Goal: Task Accomplishment & Management: Manage account settings

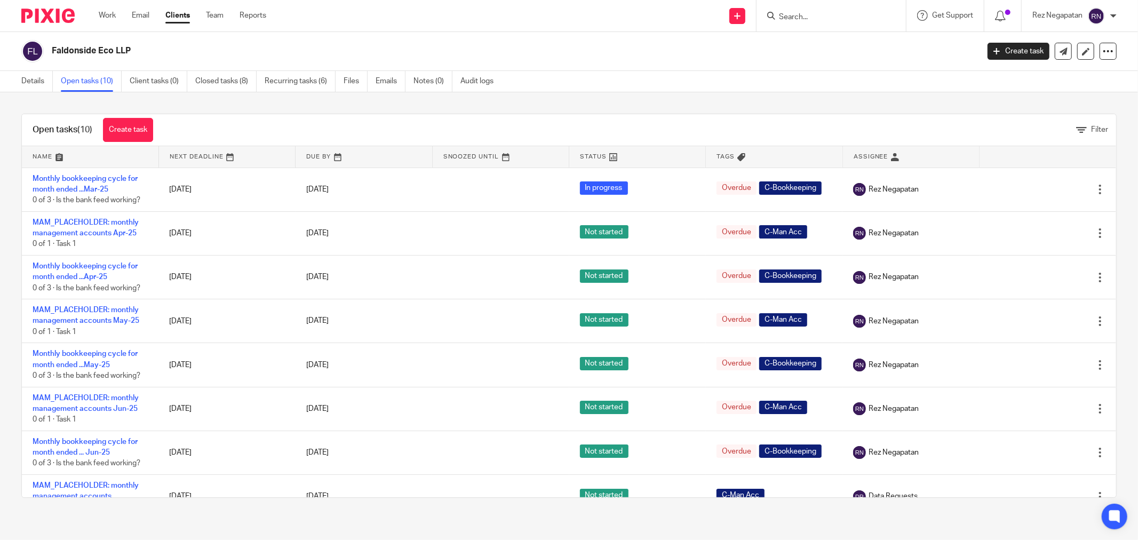
scroll to position [59, 0]
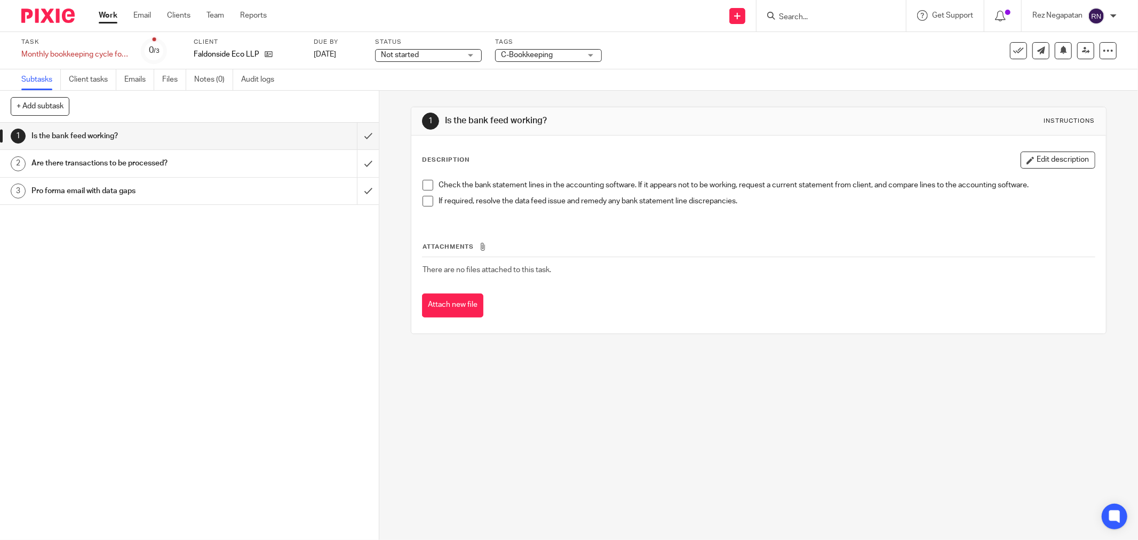
click at [469, 55] on div "Not started Not started" at bounding box center [428, 55] width 107 height 13
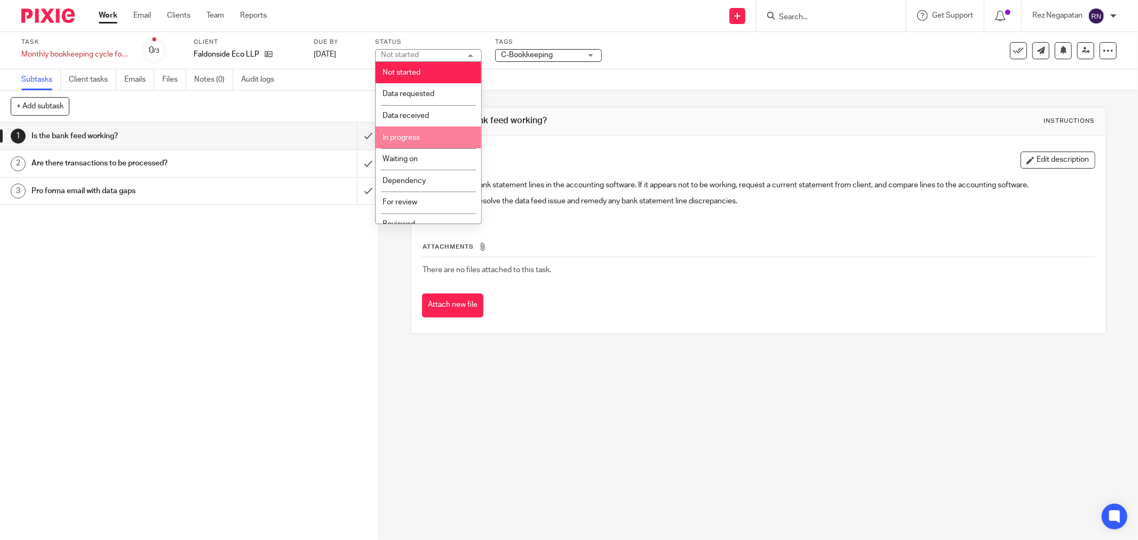
click at [418, 138] on span "In progress" at bounding box center [400, 137] width 37 height 7
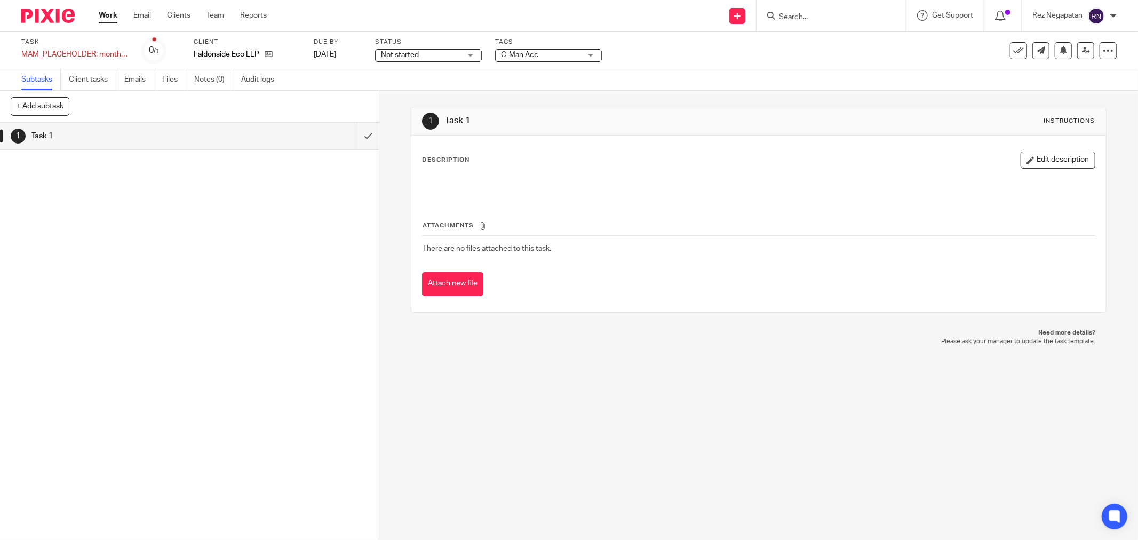
click at [454, 52] on span "Not started" at bounding box center [421, 55] width 80 height 11
click at [454, 52] on div "Not started Not started" at bounding box center [428, 55] width 107 height 13
click at [467, 55] on div "Not started Not started" at bounding box center [428, 55] width 107 height 13
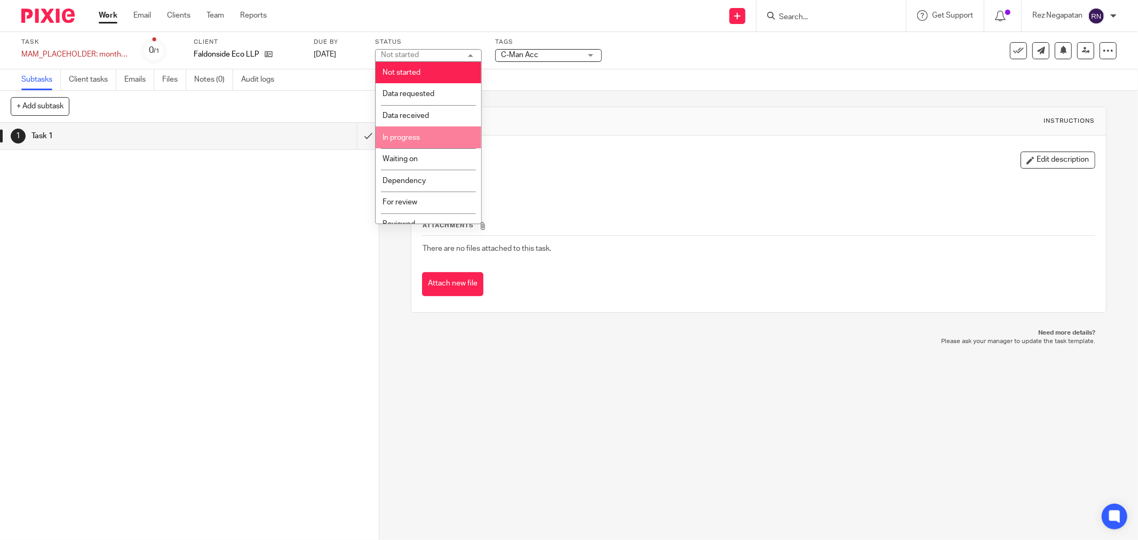
click at [420, 136] on li "In progress" at bounding box center [429, 137] width 106 height 22
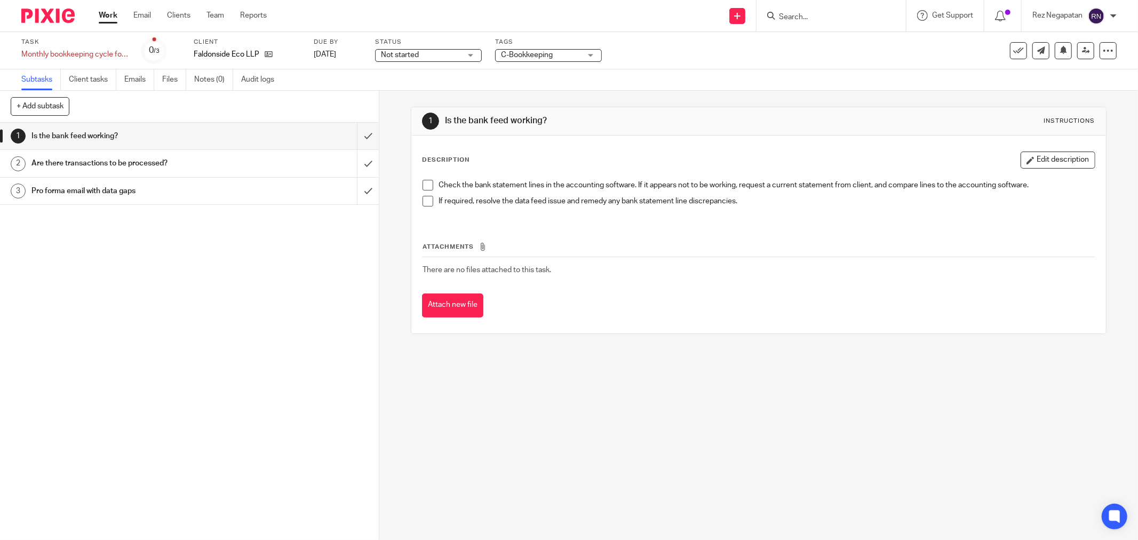
click at [459, 59] on span "Not started" at bounding box center [421, 55] width 80 height 11
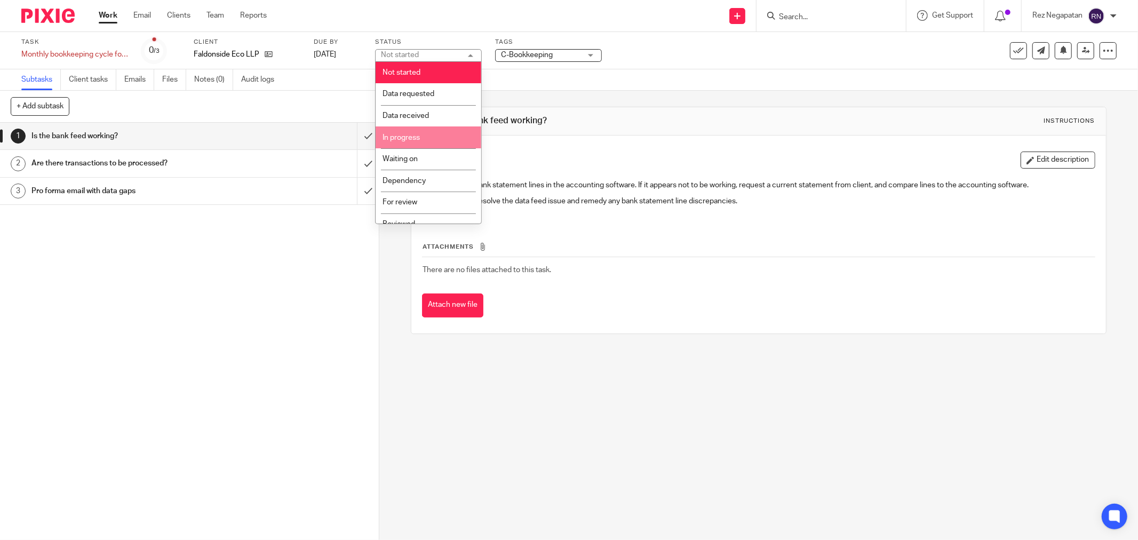
click at [432, 140] on li "In progress" at bounding box center [429, 137] width 106 height 22
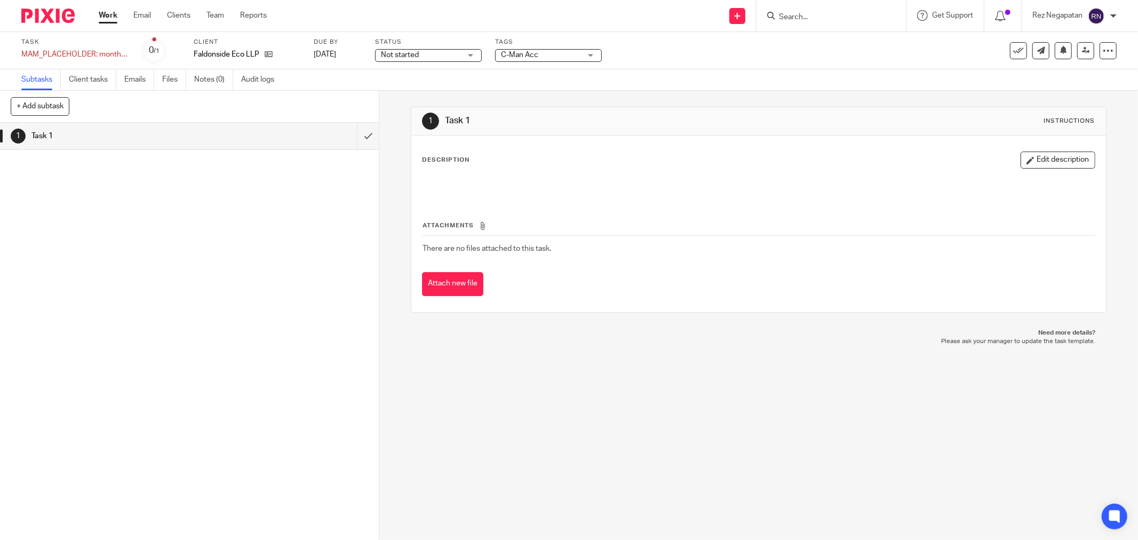
click at [452, 50] on span "Not started" at bounding box center [421, 55] width 80 height 11
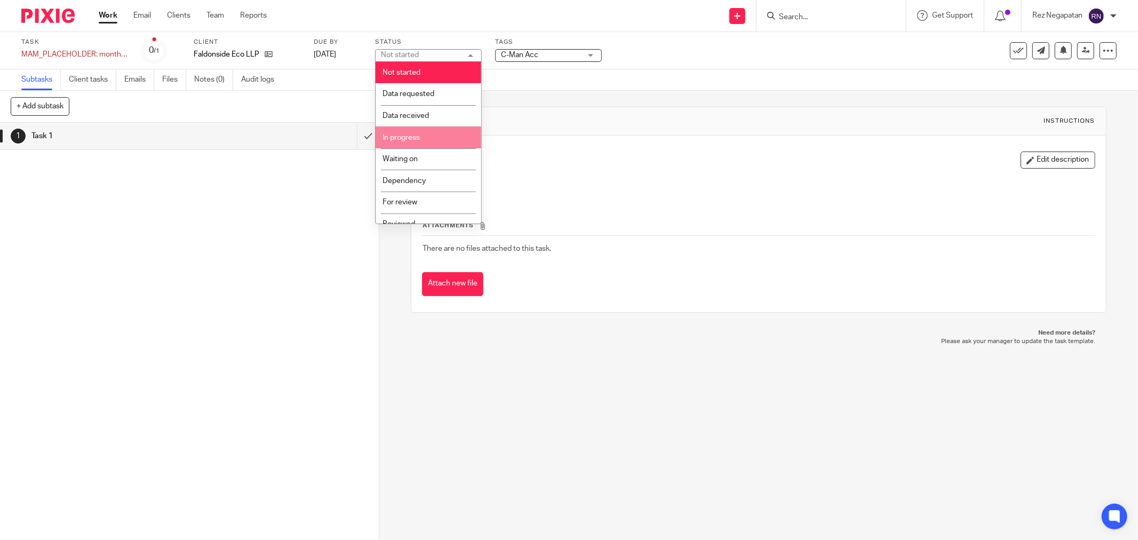
click at [437, 135] on li "In progress" at bounding box center [429, 137] width 106 height 22
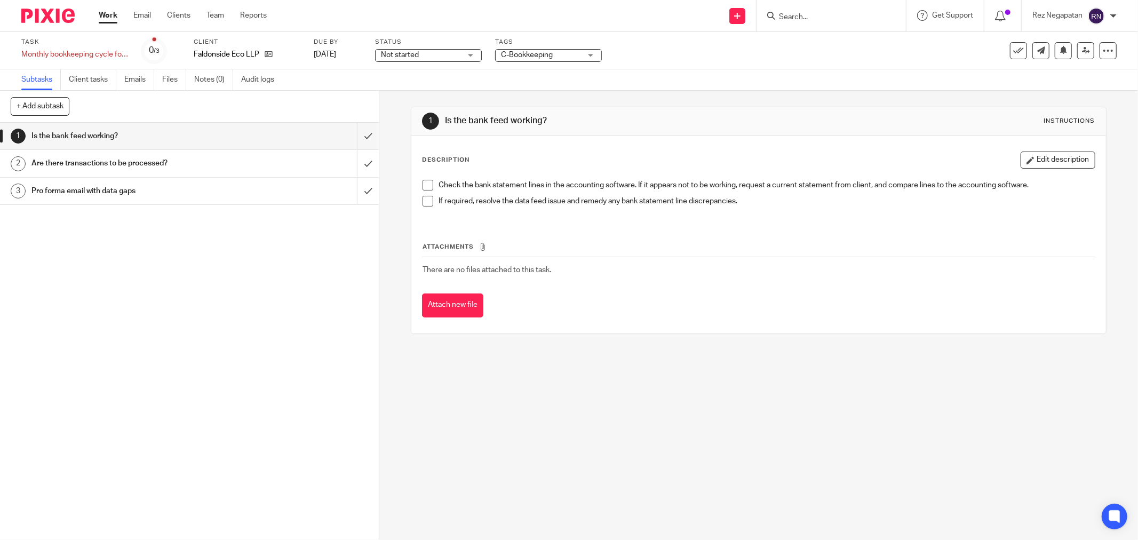
click at [444, 55] on span "Not started" at bounding box center [421, 55] width 80 height 11
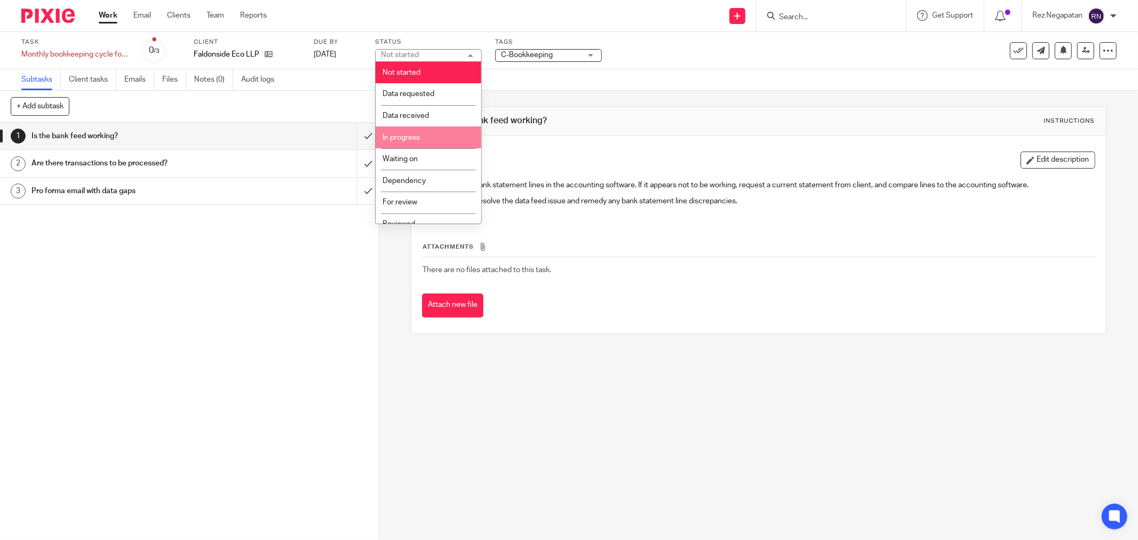
click at [434, 135] on li "In progress" at bounding box center [429, 137] width 106 height 22
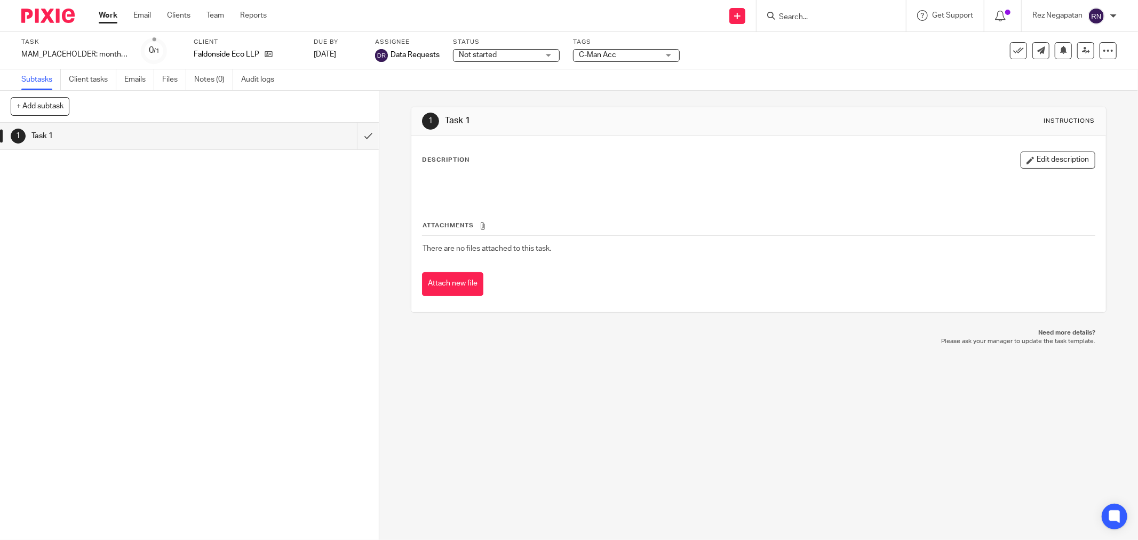
click at [507, 54] on span "Not started" at bounding box center [499, 55] width 80 height 11
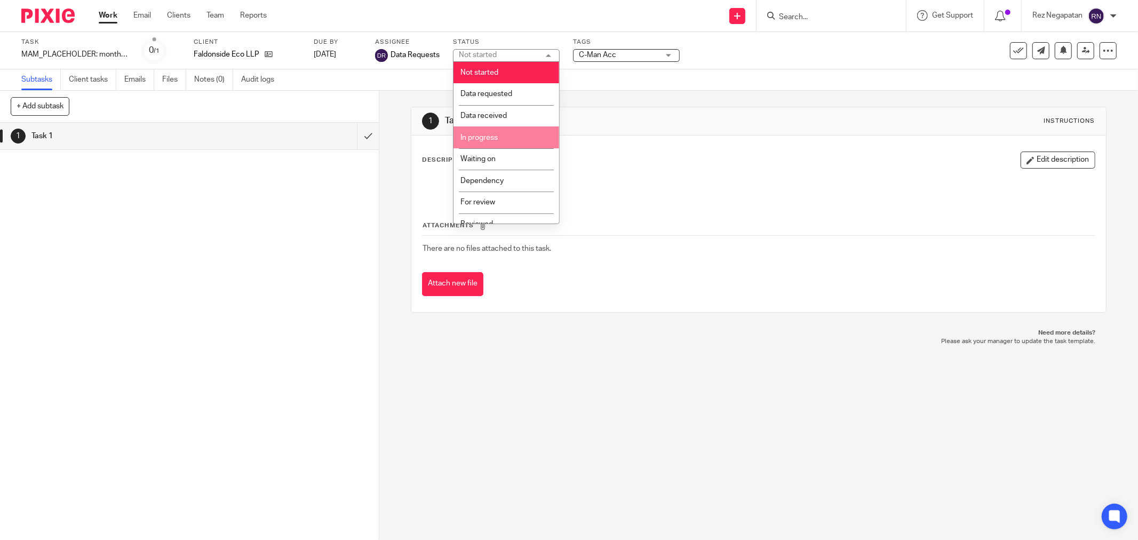
click at [510, 140] on li "In progress" at bounding box center [506, 137] width 106 height 22
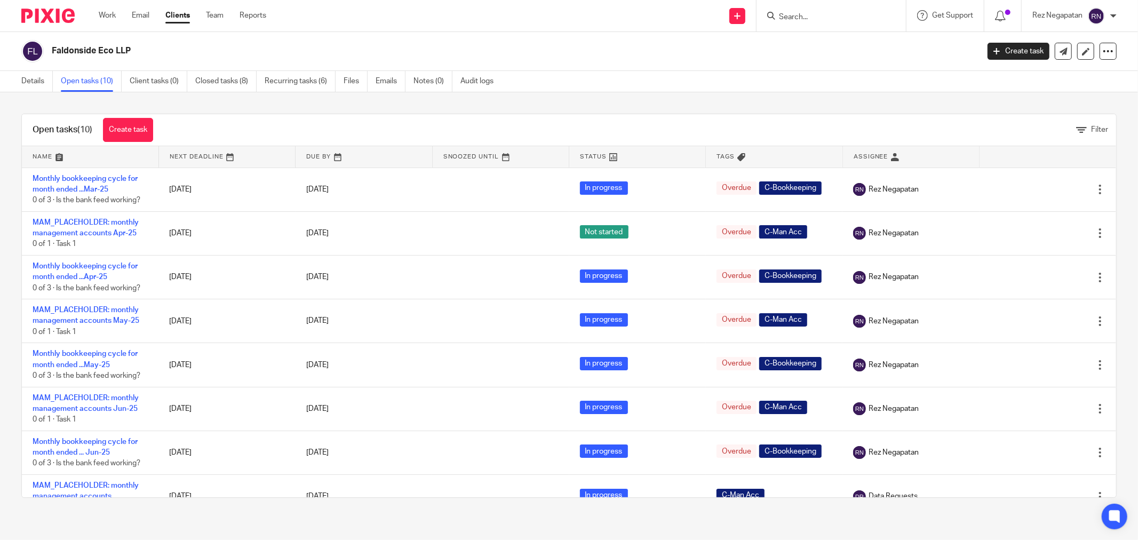
click at [595, 33] on div "Faldonside Eco LLP Create task Update from Companies House Export data Merge Ar…" at bounding box center [569, 51] width 1138 height 39
click at [595, 32] on div "Faldonside Eco LLP Create task Update from Companies House Export data Merge Ar…" at bounding box center [569, 51] width 1138 height 39
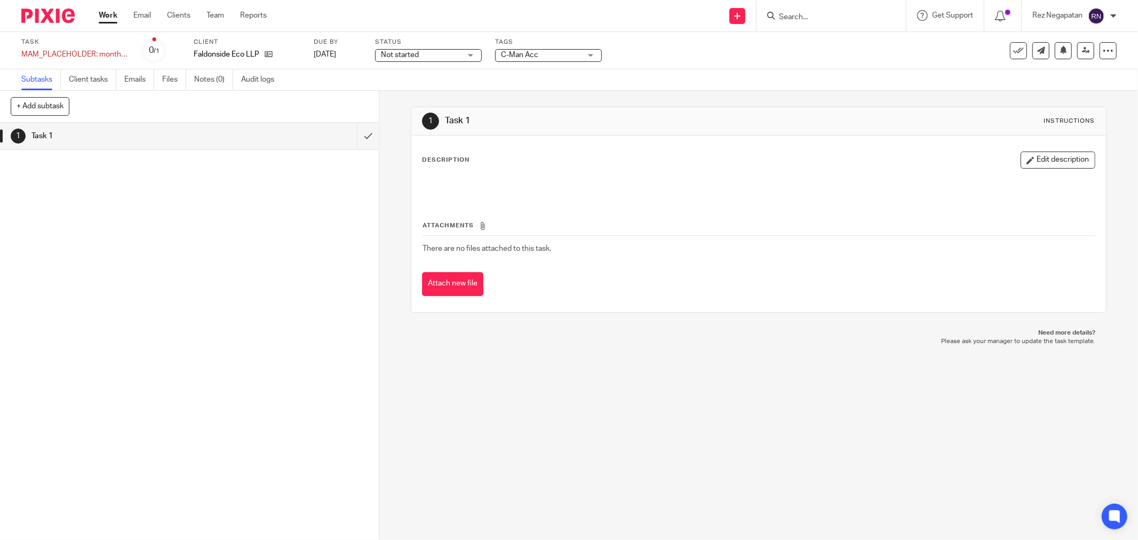
click at [451, 57] on span "Not started" at bounding box center [421, 55] width 80 height 11
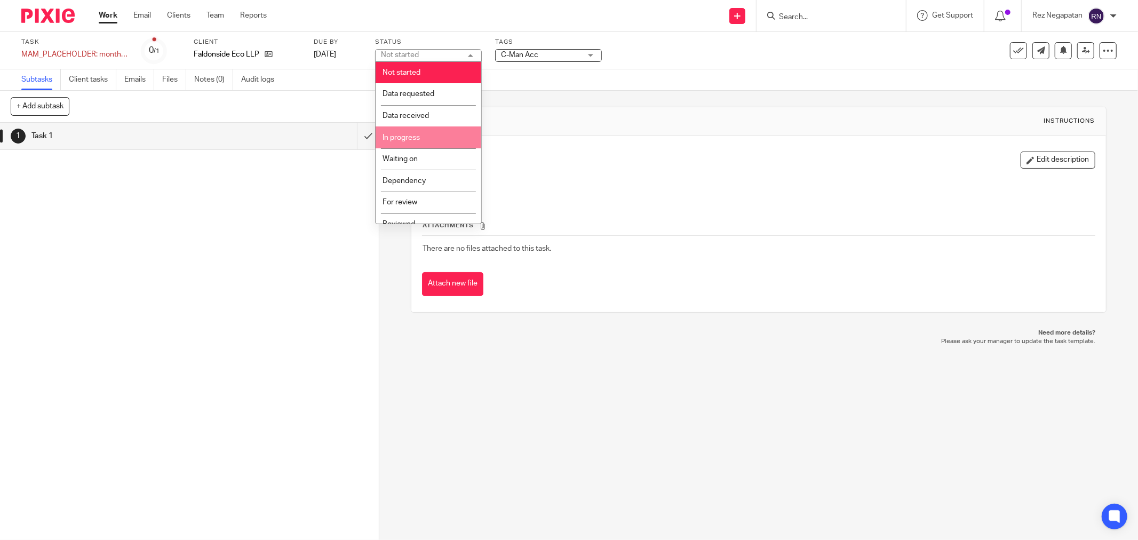
click at [434, 139] on li "In progress" at bounding box center [429, 137] width 106 height 22
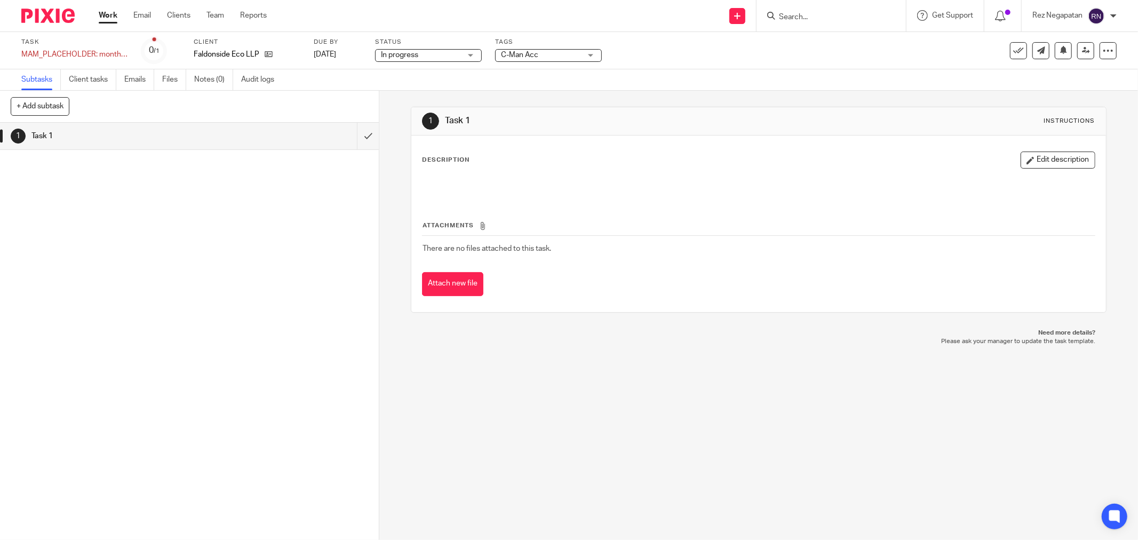
click at [663, 71] on div "Subtasks Client tasks Emails Files Notes (0) Audit logs" at bounding box center [569, 79] width 1138 height 21
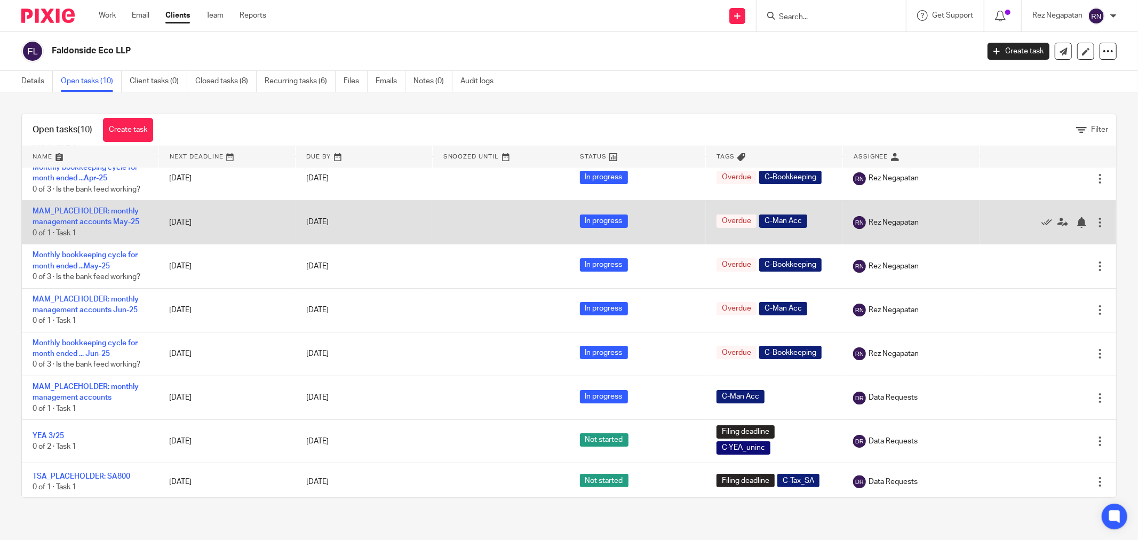
scroll to position [105, 0]
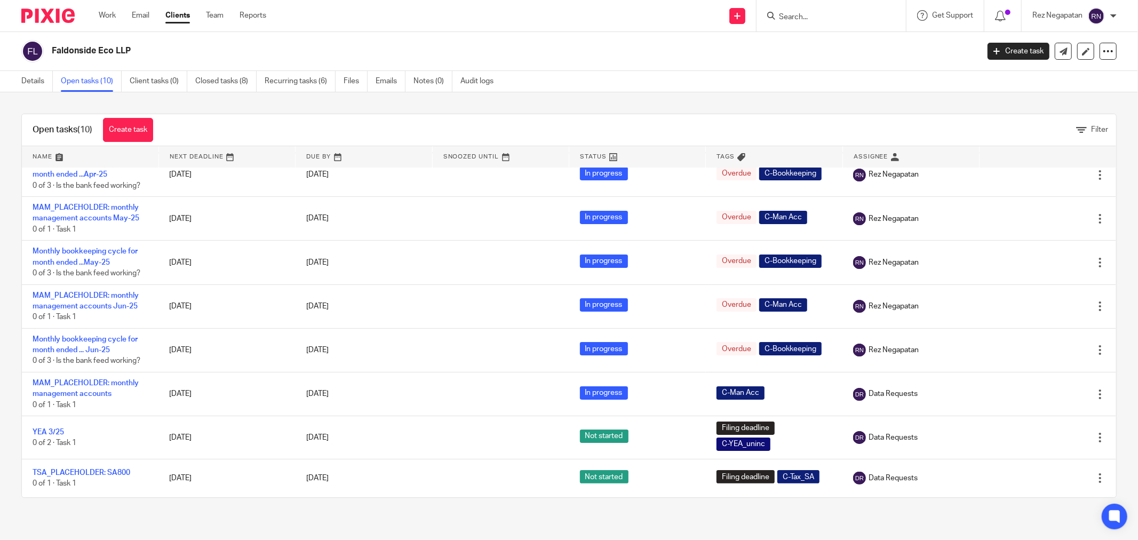
click at [636, 38] on div "Faldonside Eco LLP Create task Update from Companies House Export data Merge Ar…" at bounding box center [569, 51] width 1138 height 39
click at [793, 15] on input "Search" at bounding box center [826, 18] width 96 height 10
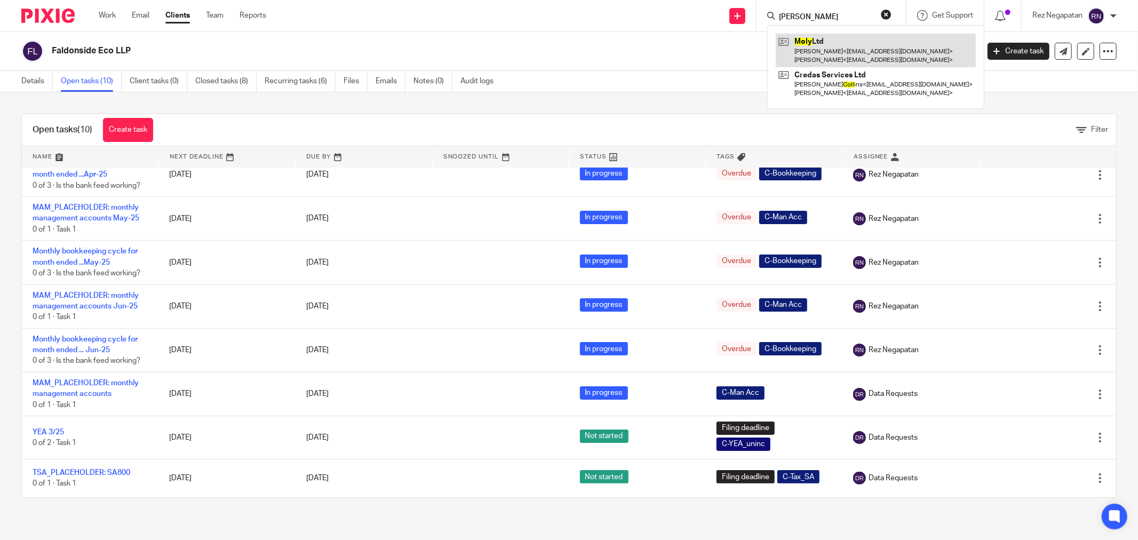
type input "Moll"
click at [834, 44] on link at bounding box center [876, 50] width 200 height 33
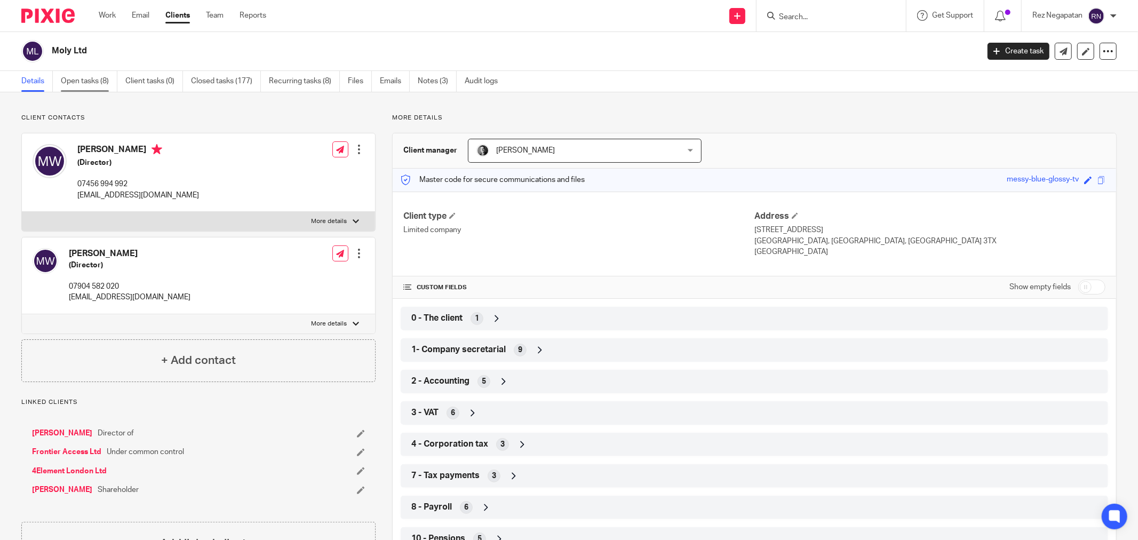
click at [90, 80] on link "Open tasks (8)" at bounding box center [89, 81] width 57 height 21
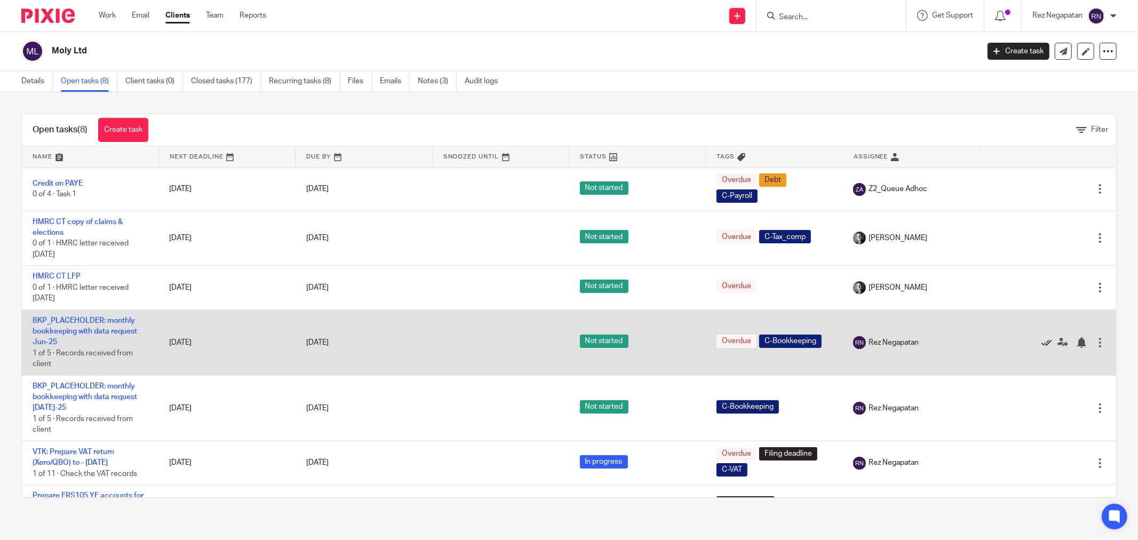
click at [1041, 345] on icon at bounding box center [1046, 342] width 11 height 11
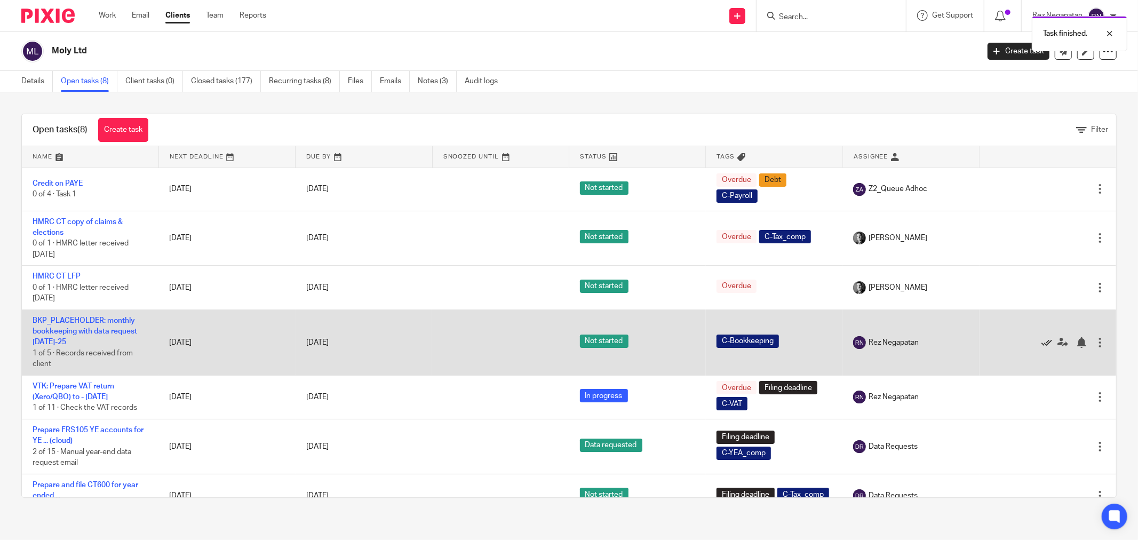
click at [1041, 344] on icon at bounding box center [1046, 342] width 11 height 11
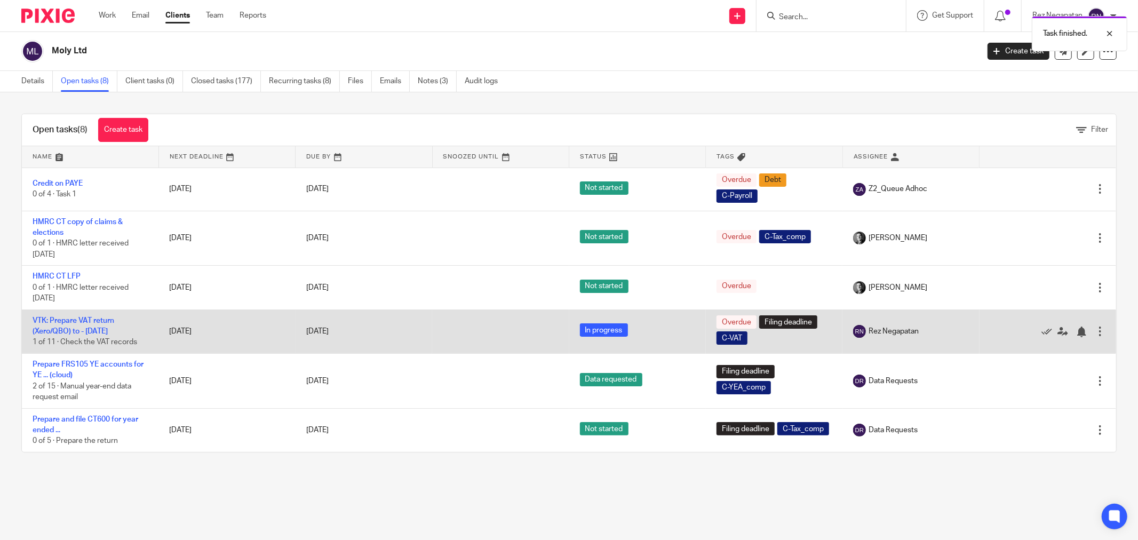
click at [600, 331] on span "In progress" at bounding box center [604, 329] width 48 height 13
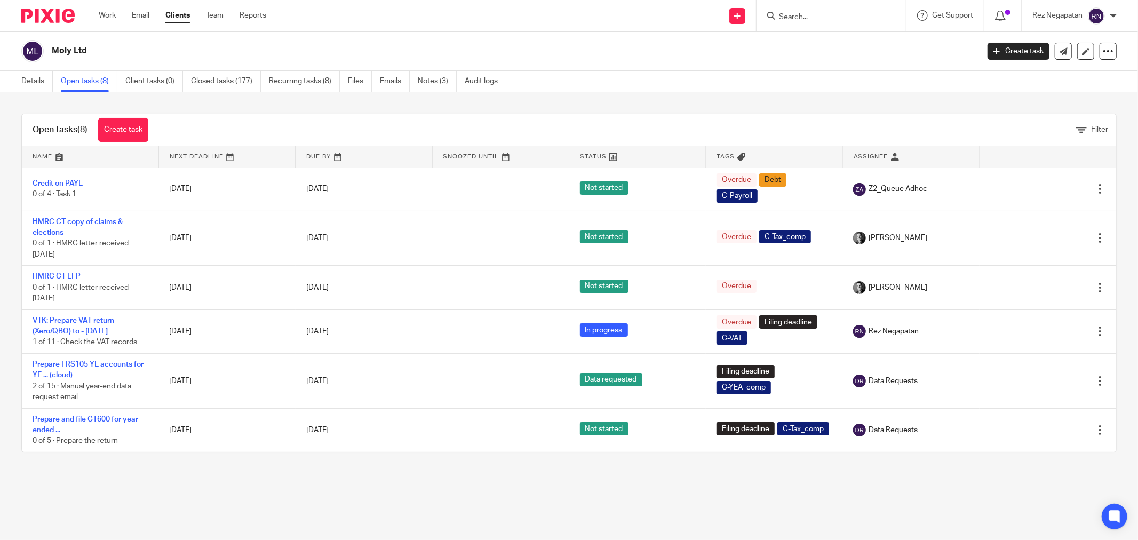
click at [385, 503] on main "Moly Ltd Create task Update from Companies House Export data Merge Archive clie…" at bounding box center [569, 270] width 1138 height 540
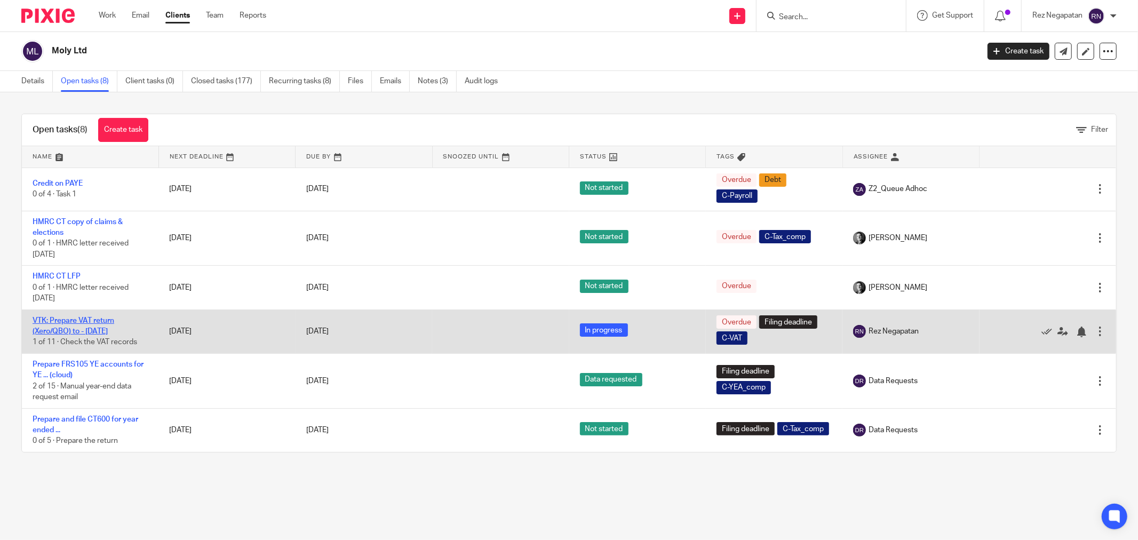
click at [57, 330] on link "VTK: Prepare VAT return (Xero/QBO) to - July 31, 2025" at bounding box center [74, 326] width 82 height 18
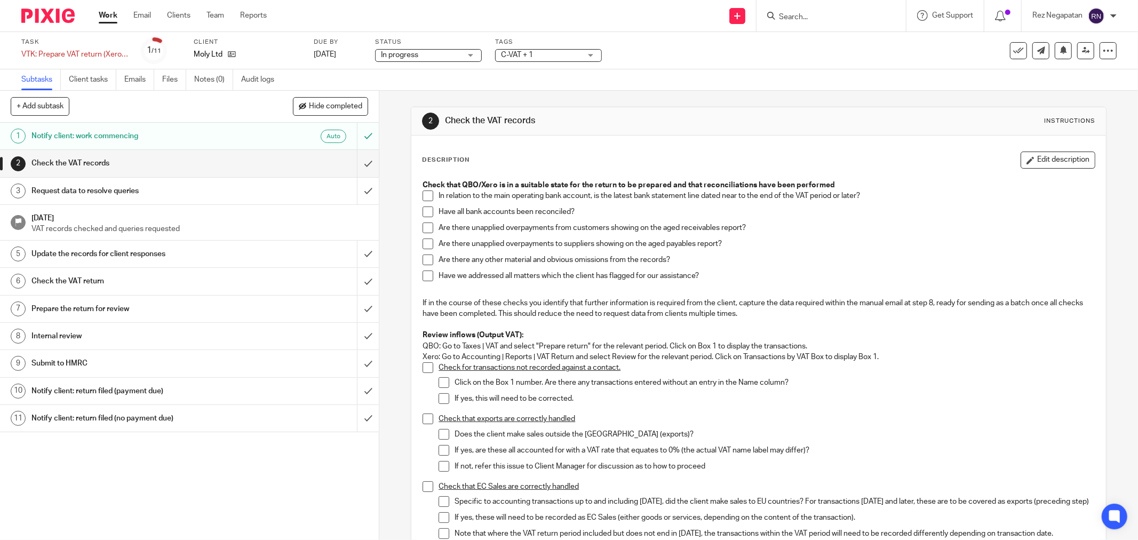
click at [473, 52] on div "In progress In progress" at bounding box center [428, 55] width 107 height 13
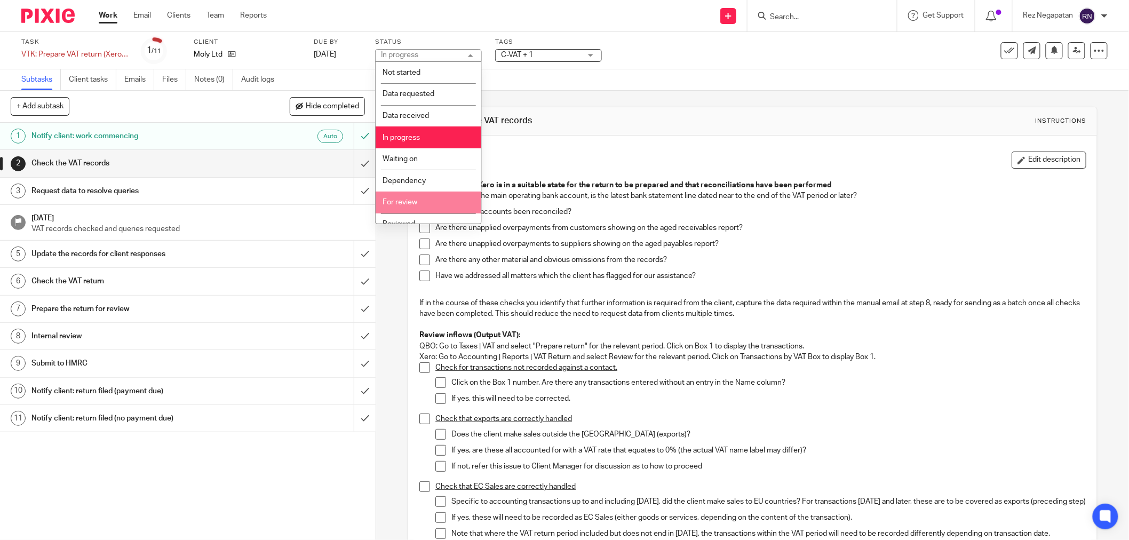
click at [398, 199] on li "For review" at bounding box center [429, 202] width 106 height 22
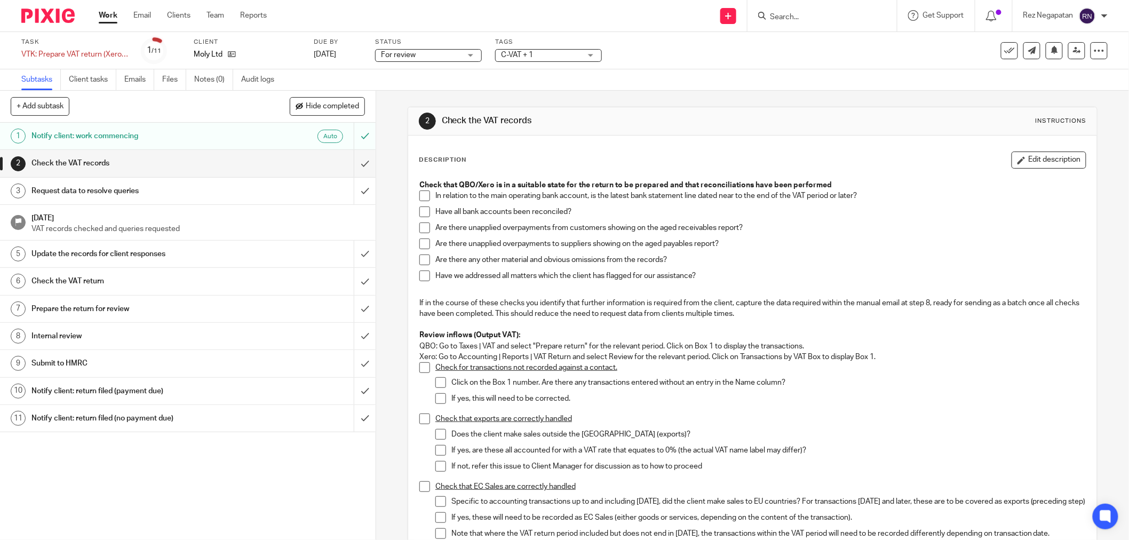
click at [680, 84] on div "Subtasks Client tasks Emails Files Notes (0) Audit logs" at bounding box center [564, 79] width 1129 height 21
click at [804, 17] on input "Search" at bounding box center [826, 18] width 96 height 10
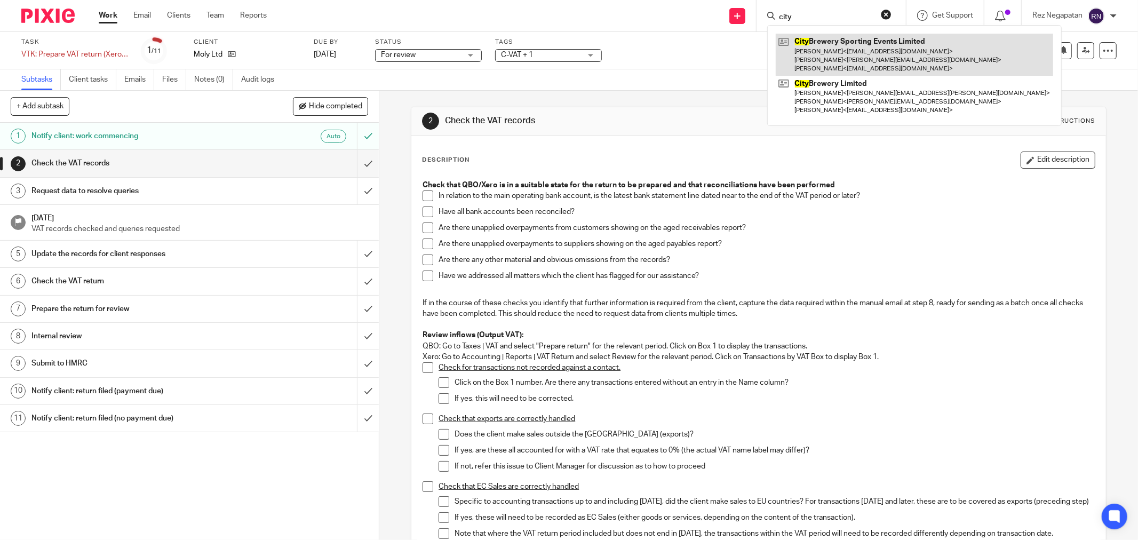
type input "city"
click at [825, 39] on link at bounding box center [914, 55] width 277 height 42
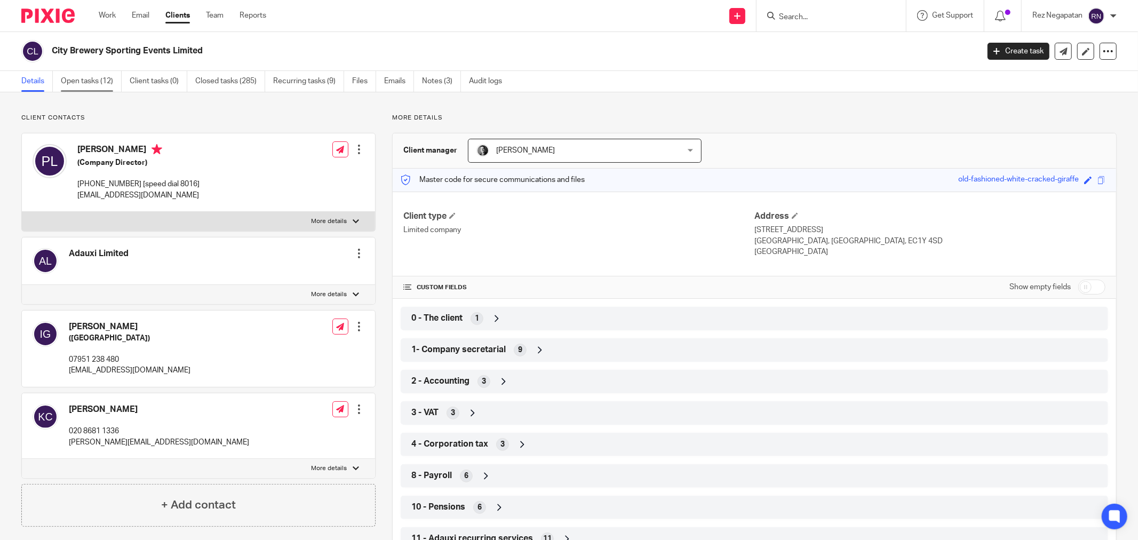
click at [92, 83] on link "Open tasks (12)" at bounding box center [91, 81] width 61 height 21
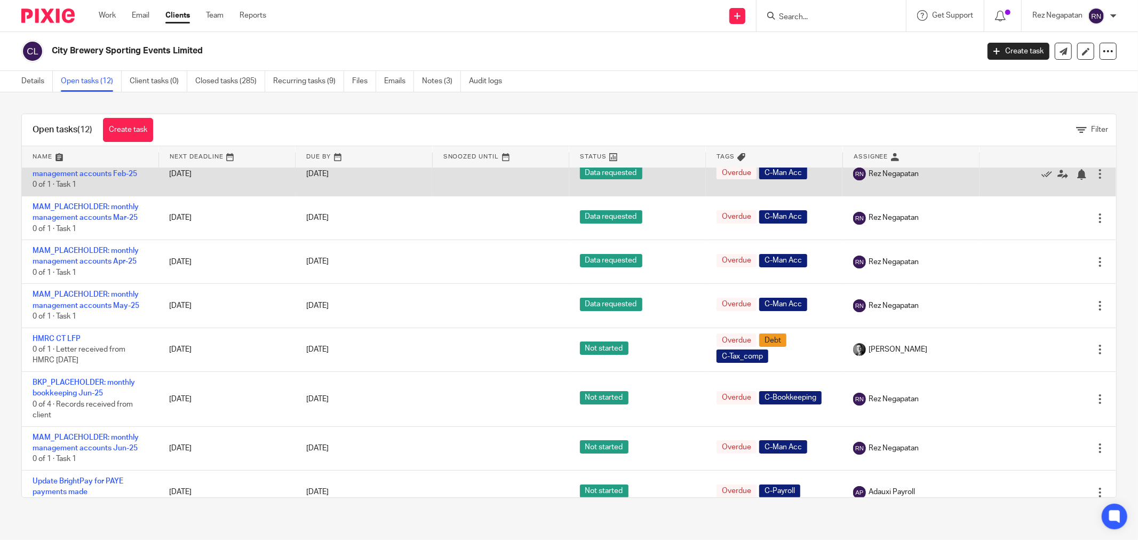
scroll to position [118, 0]
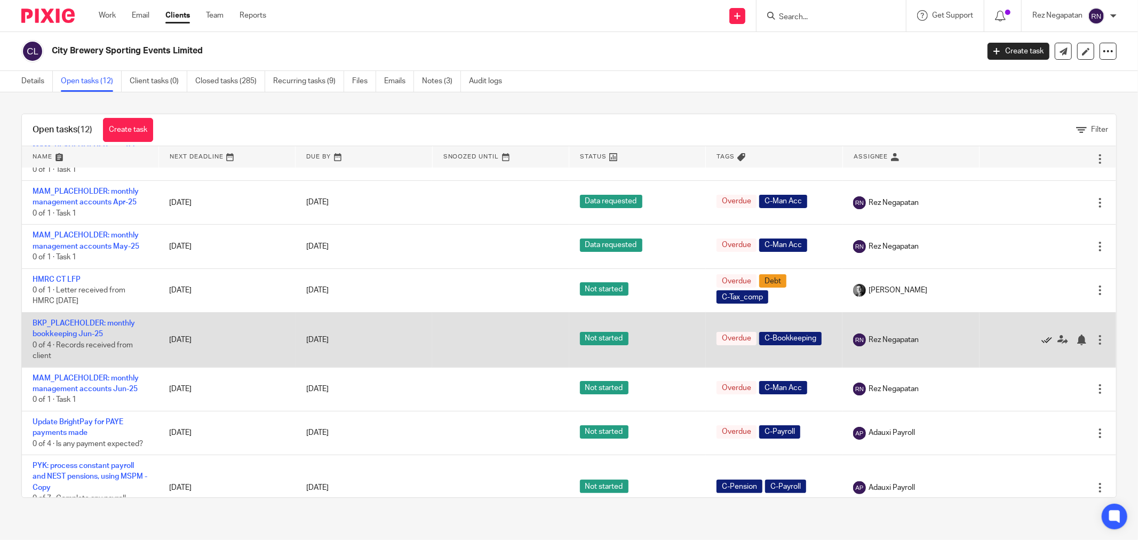
click at [1041, 342] on icon at bounding box center [1046, 339] width 11 height 11
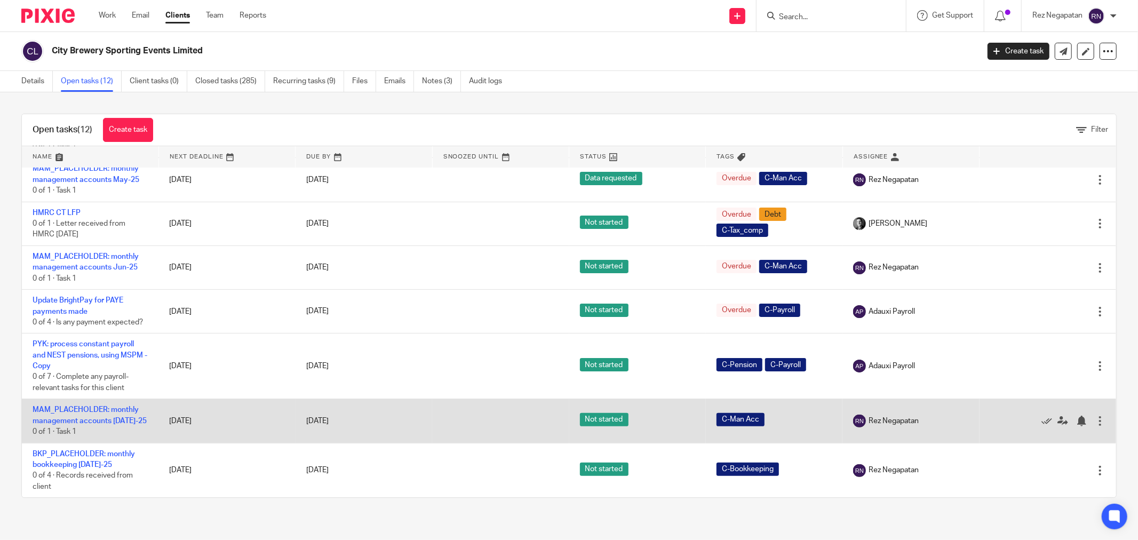
scroll to position [189, 0]
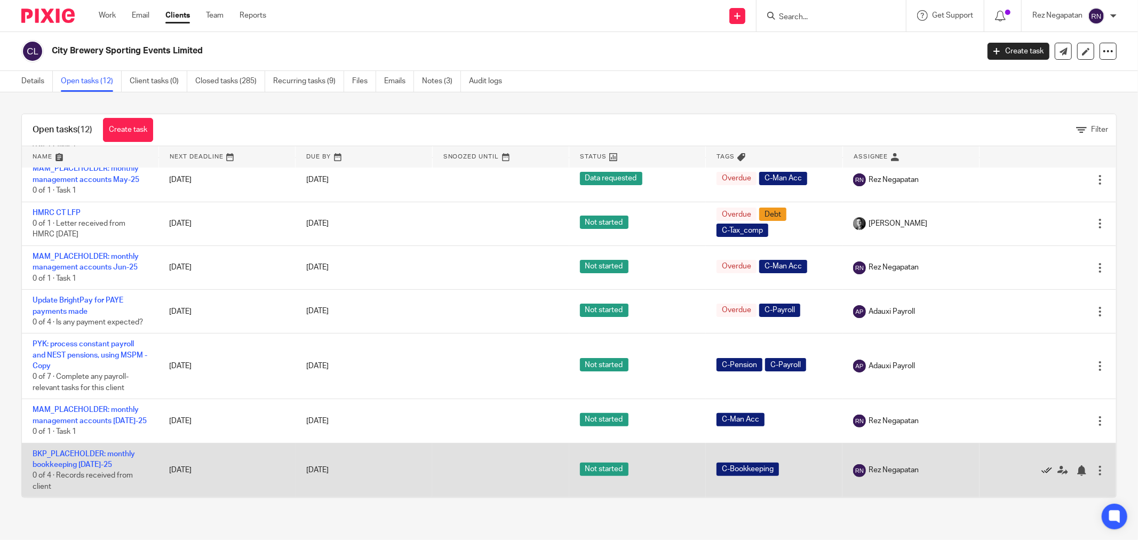
click at [1041, 472] on icon at bounding box center [1046, 470] width 11 height 11
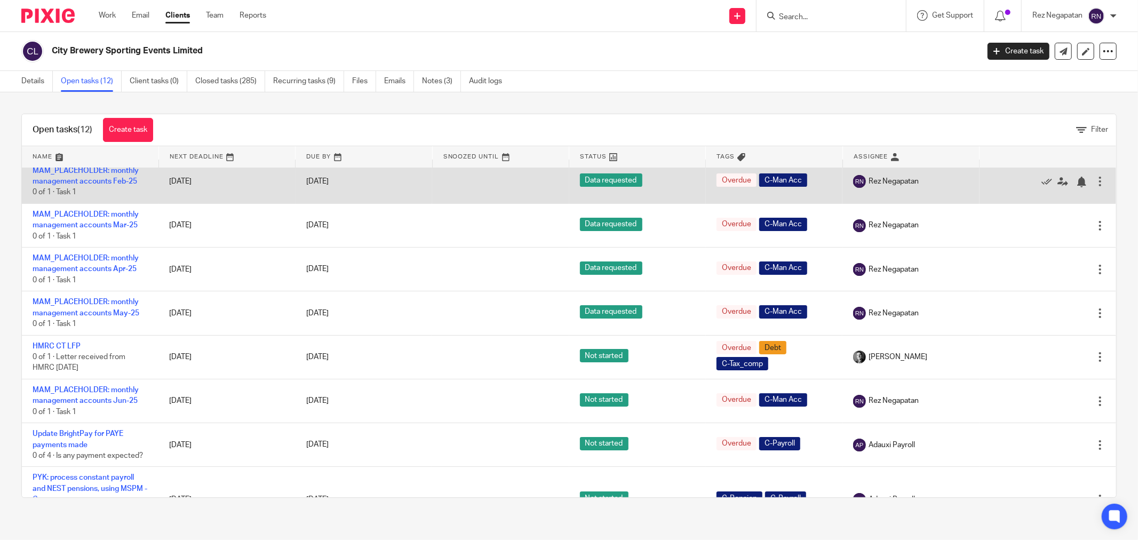
scroll to position [134, 0]
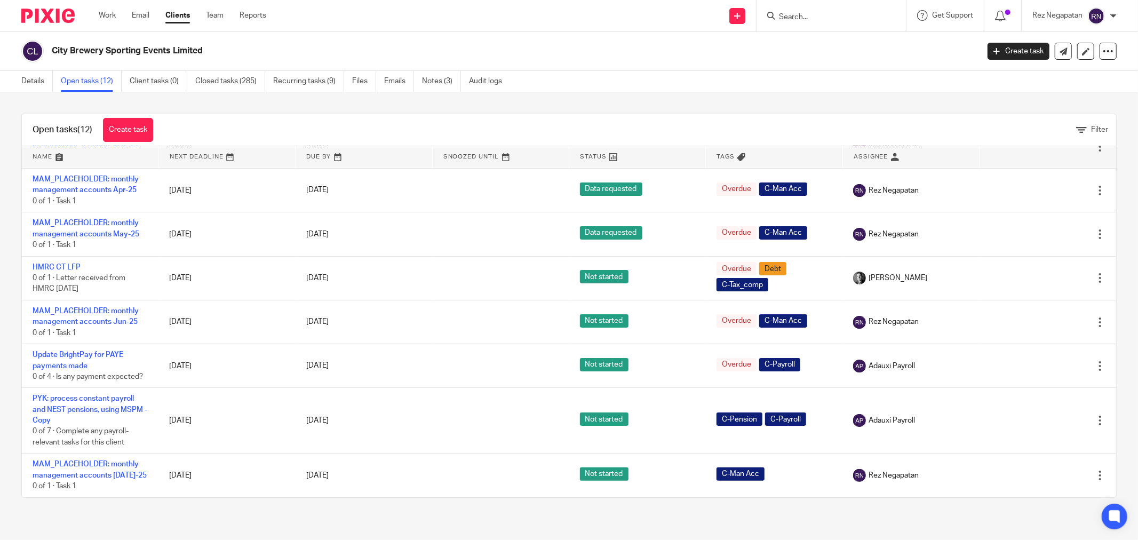
click at [593, 34] on div "City Brewery Sporting Events Limited Create task Update from Companies House Ex…" at bounding box center [569, 51] width 1138 height 39
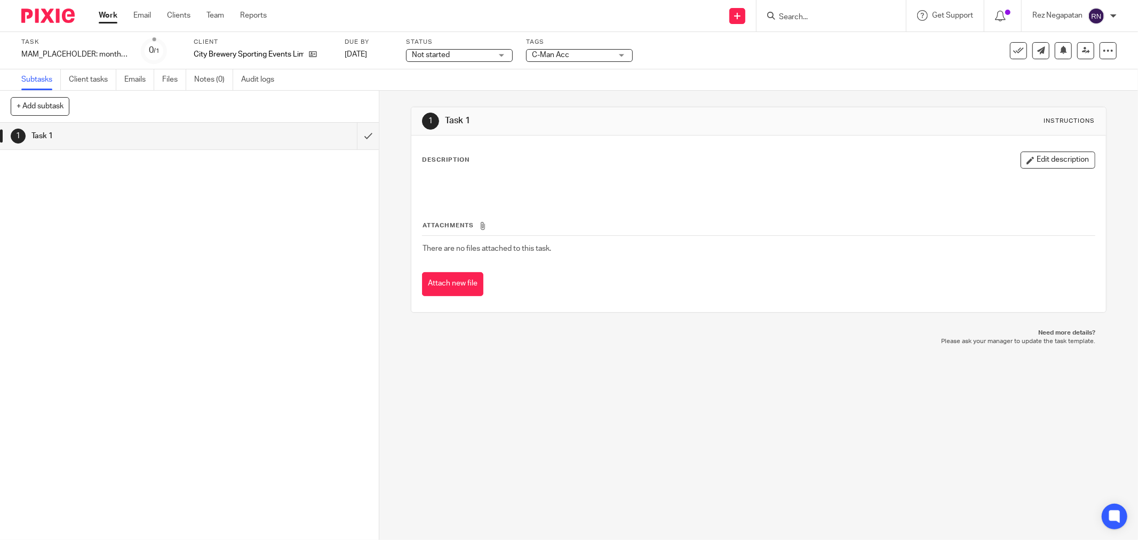
click at [491, 53] on span "Not started" at bounding box center [452, 55] width 80 height 11
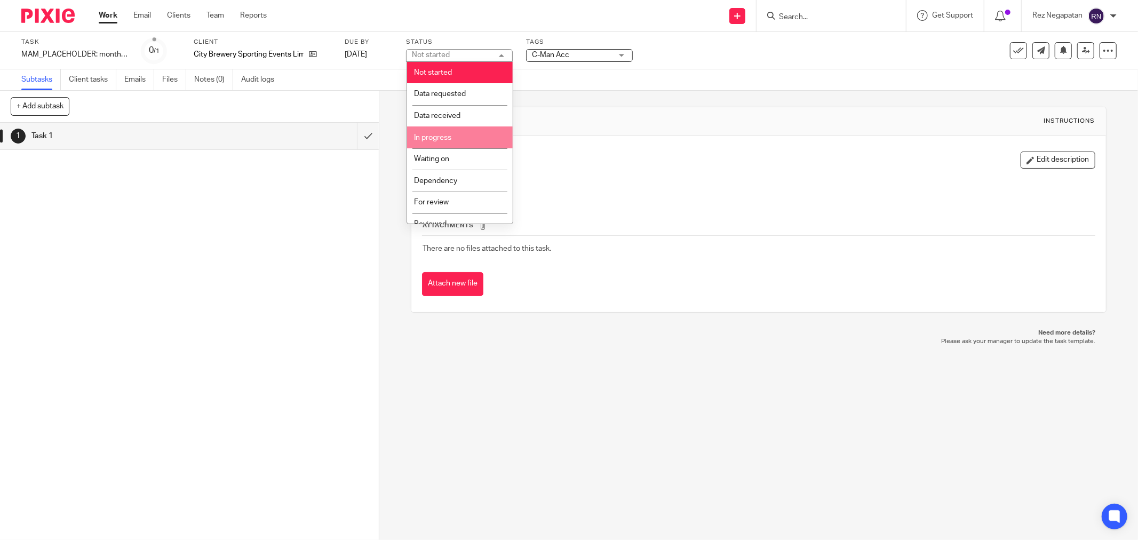
click at [454, 137] on li "In progress" at bounding box center [460, 137] width 106 height 22
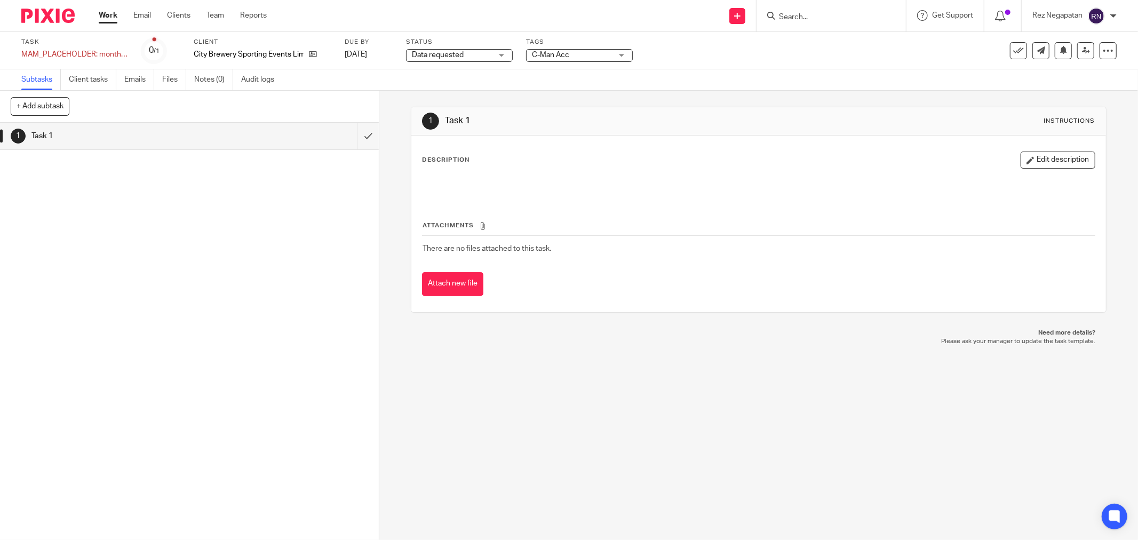
click at [493, 54] on div "Data requested Data requested" at bounding box center [459, 55] width 107 height 13
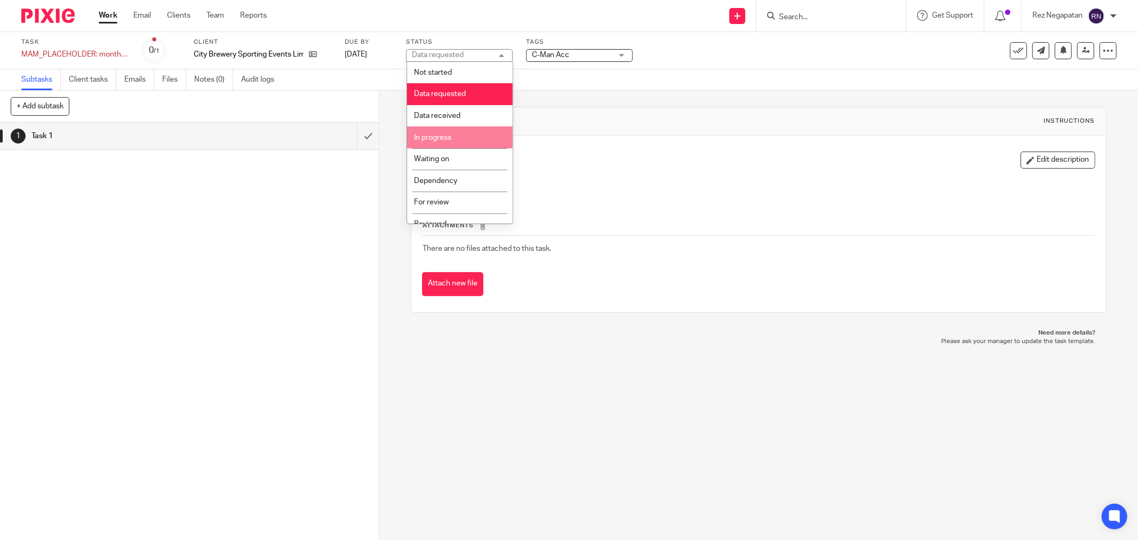
click at [460, 137] on li "In progress" at bounding box center [460, 137] width 106 height 22
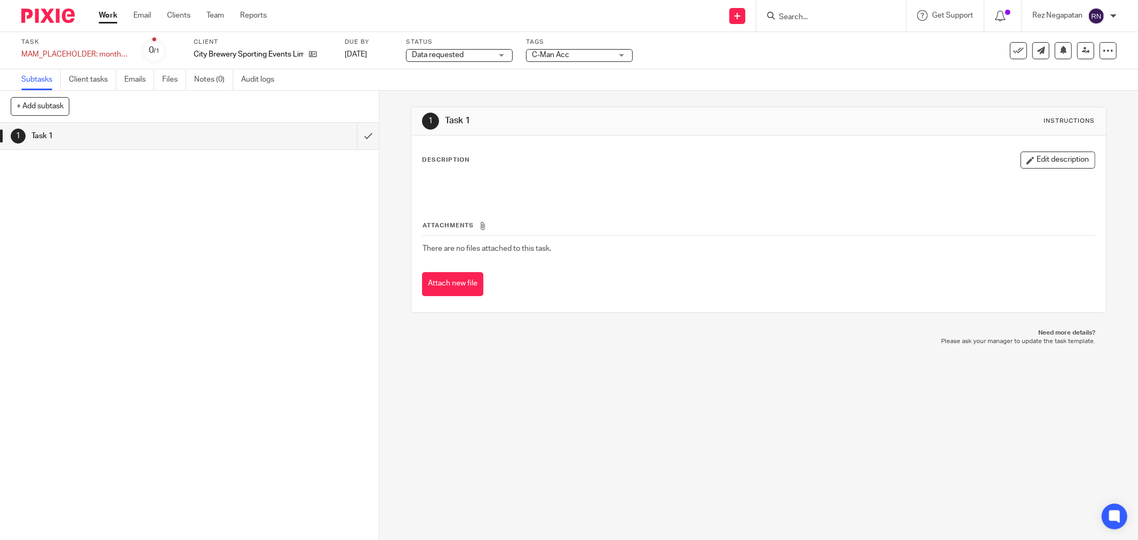
click at [496, 55] on div "Data requested Data requested" at bounding box center [459, 55] width 107 height 13
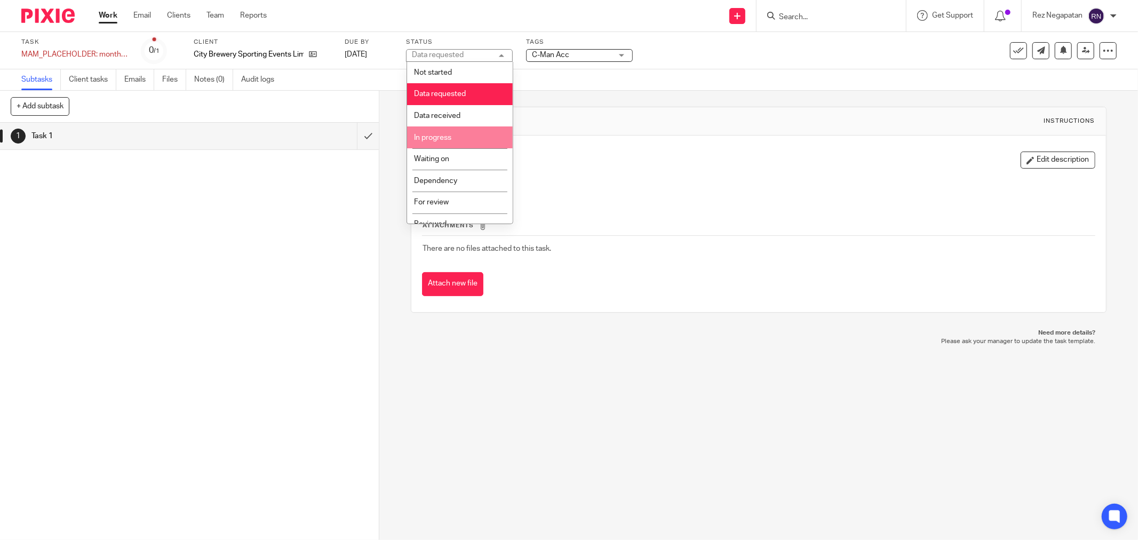
click at [457, 140] on li "In progress" at bounding box center [460, 137] width 106 height 22
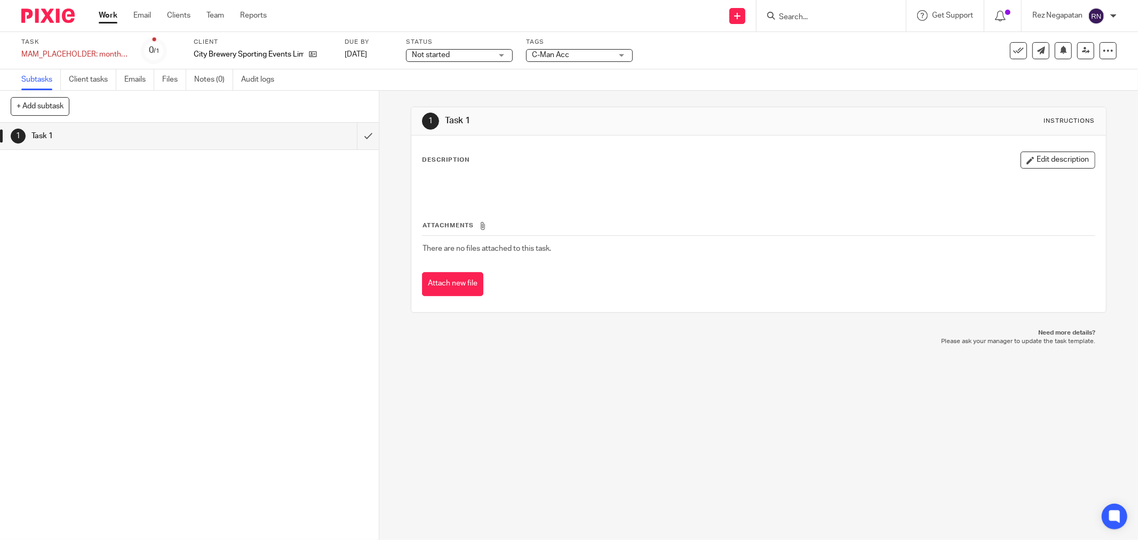
click at [491, 55] on span "Not started" at bounding box center [452, 55] width 80 height 11
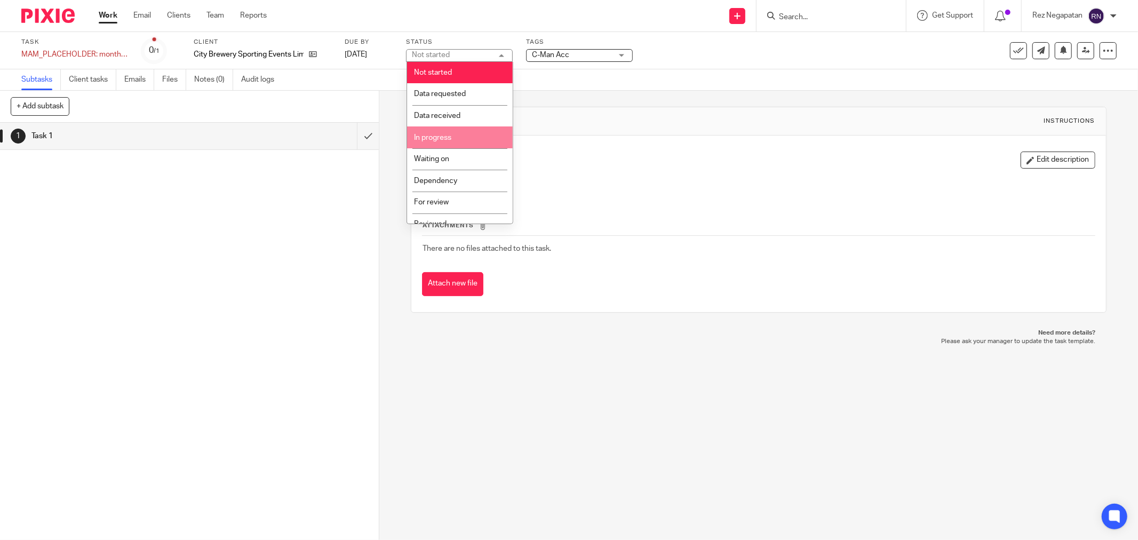
click at [460, 134] on li "In progress" at bounding box center [460, 137] width 106 height 22
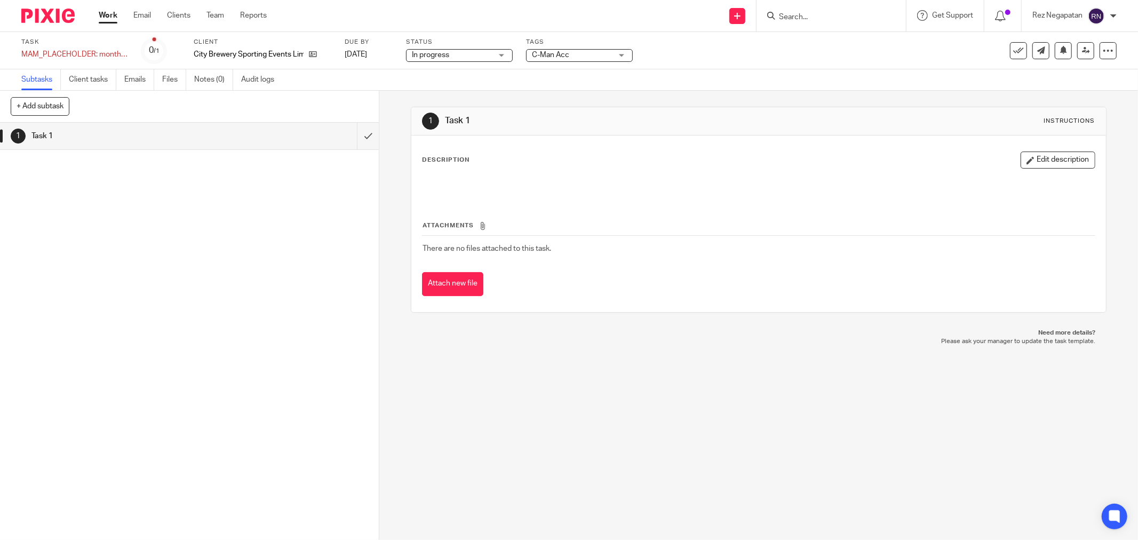
click at [633, 375] on div "1 Task 1 Instructions Description Edit description Attachments There are no fil…" at bounding box center [758, 315] width 759 height 449
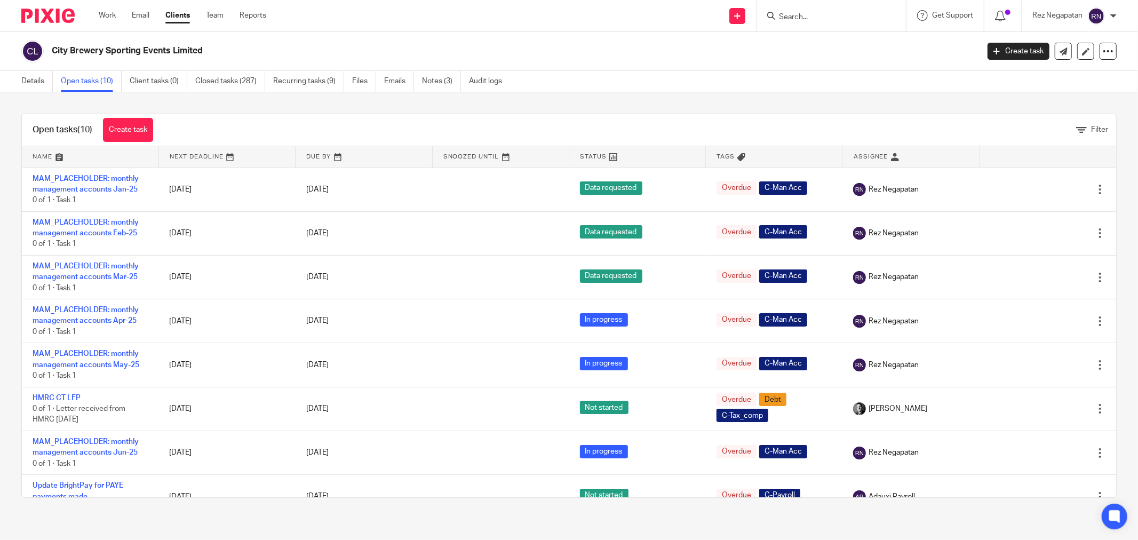
click at [527, 41] on div "City Brewery Sporting Events Limited" at bounding box center [496, 51] width 950 height 22
click at [428, 43] on div "City Brewery Sporting Events Limited" at bounding box center [496, 51] width 950 height 22
click at [592, 17] on div "Send new email Create task Add client Get Support Contact via email Check our d…" at bounding box center [710, 15] width 856 height 31
click at [534, 34] on div "City Brewery Sporting Events Limited Create task Update from Companies House Ex…" at bounding box center [569, 51] width 1138 height 39
click at [110, 12] on link "Work" at bounding box center [107, 15] width 17 height 11
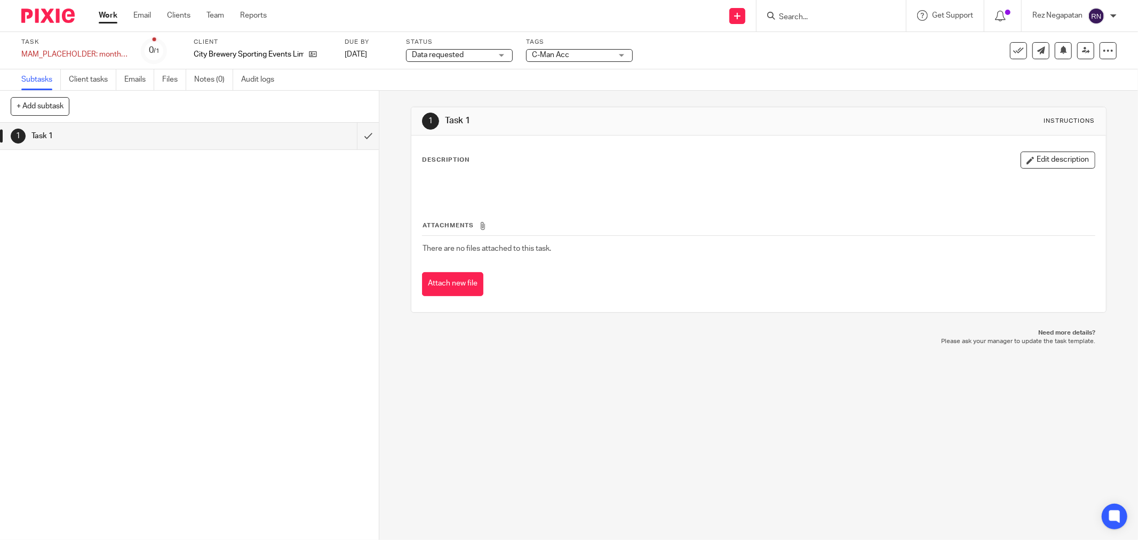
click at [491, 57] on span "Data requested" at bounding box center [452, 55] width 80 height 11
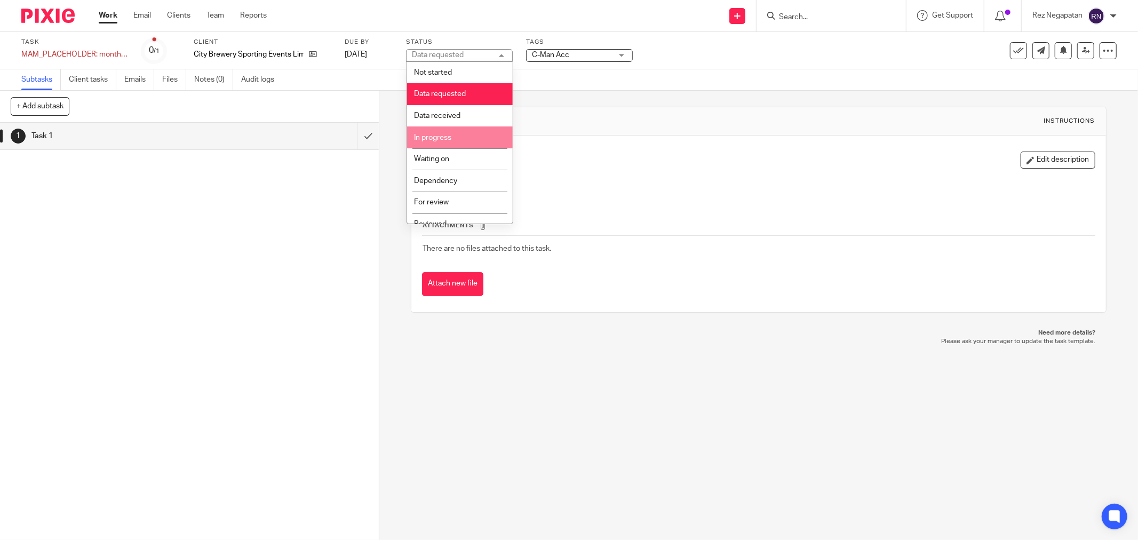
click at [468, 132] on li "In progress" at bounding box center [460, 137] width 106 height 22
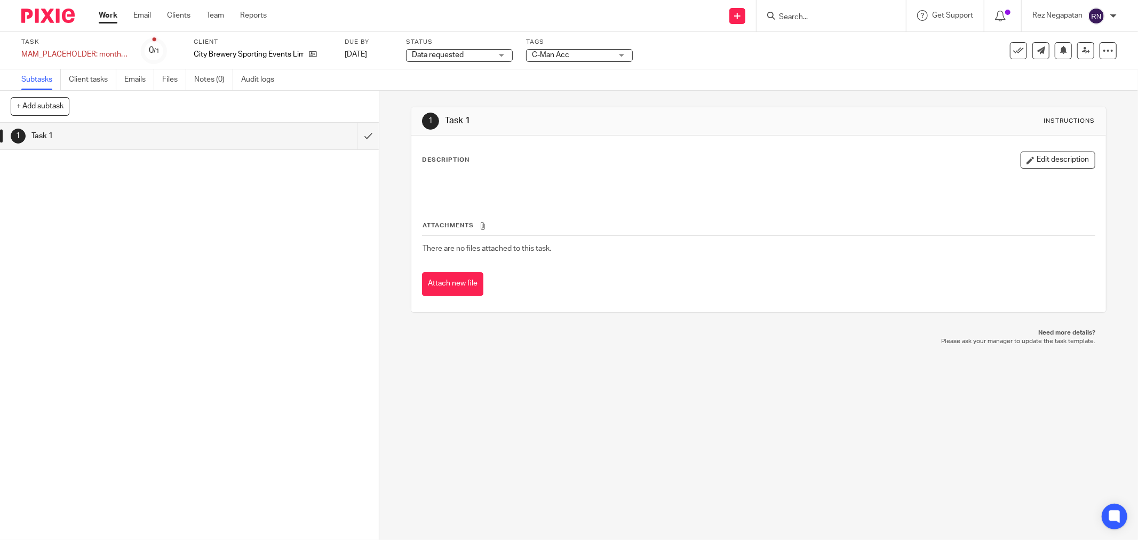
click at [478, 52] on span "Data requested" at bounding box center [452, 55] width 80 height 11
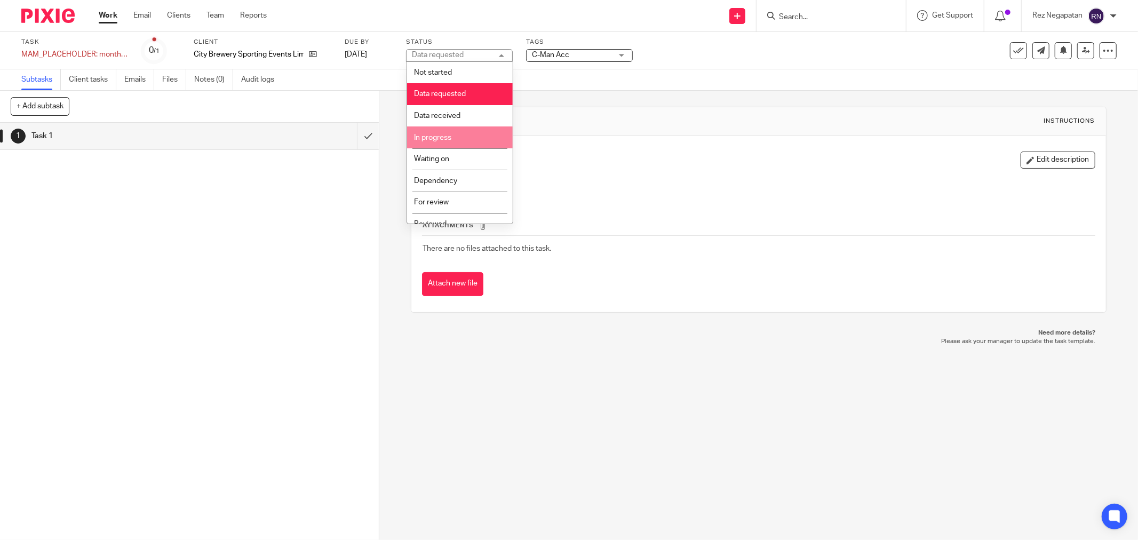
drag, startPoint x: 475, startPoint y: 118, endPoint x: 467, endPoint y: 141, distance: 24.6
click at [467, 141] on ul "Not started Data requested Data received In progress Waiting on Dependency For …" at bounding box center [460, 143] width 106 height 162
click at [467, 142] on li "In progress" at bounding box center [460, 137] width 106 height 22
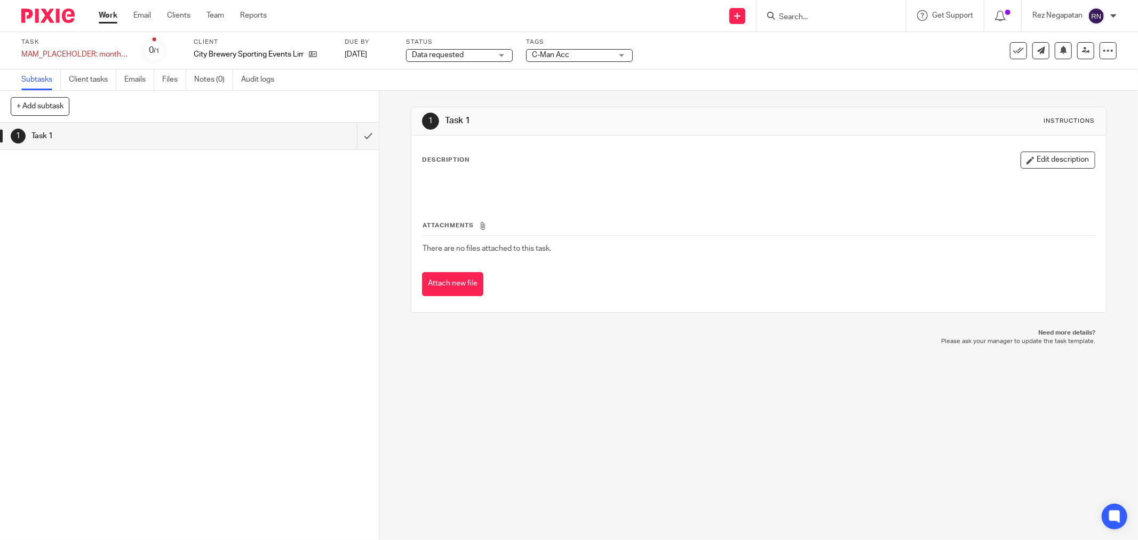
click at [473, 59] on span "Data requested" at bounding box center [452, 55] width 80 height 11
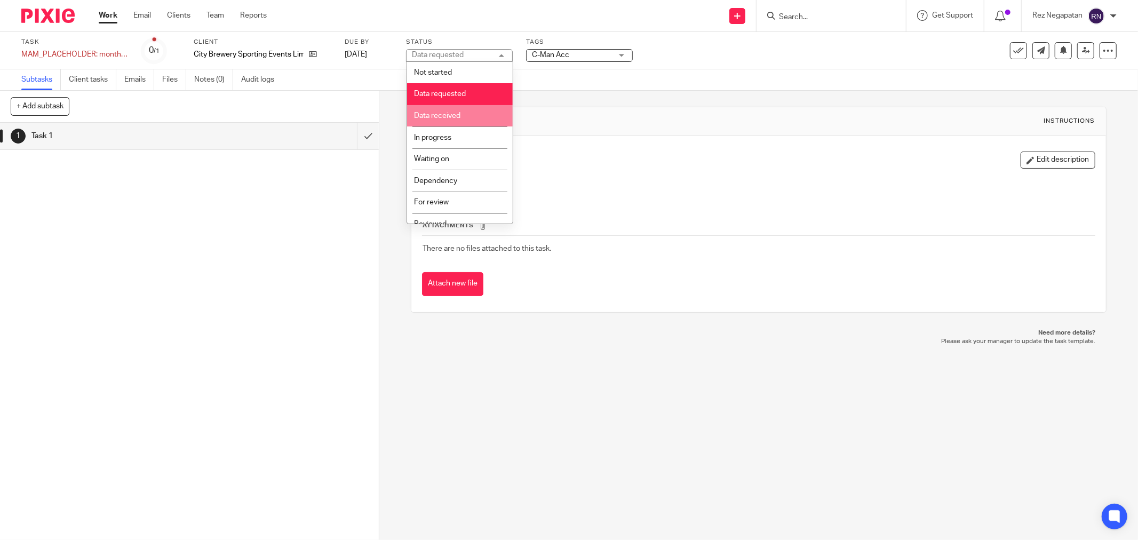
click at [453, 116] on span "Data received" at bounding box center [437, 115] width 46 height 7
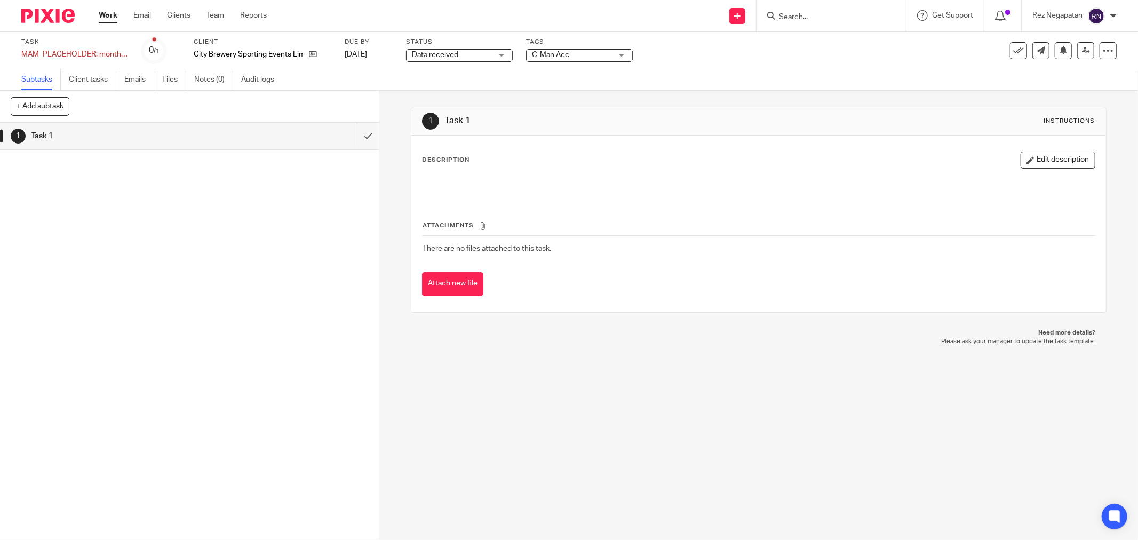
click at [461, 59] on span "Data received" at bounding box center [452, 55] width 80 height 11
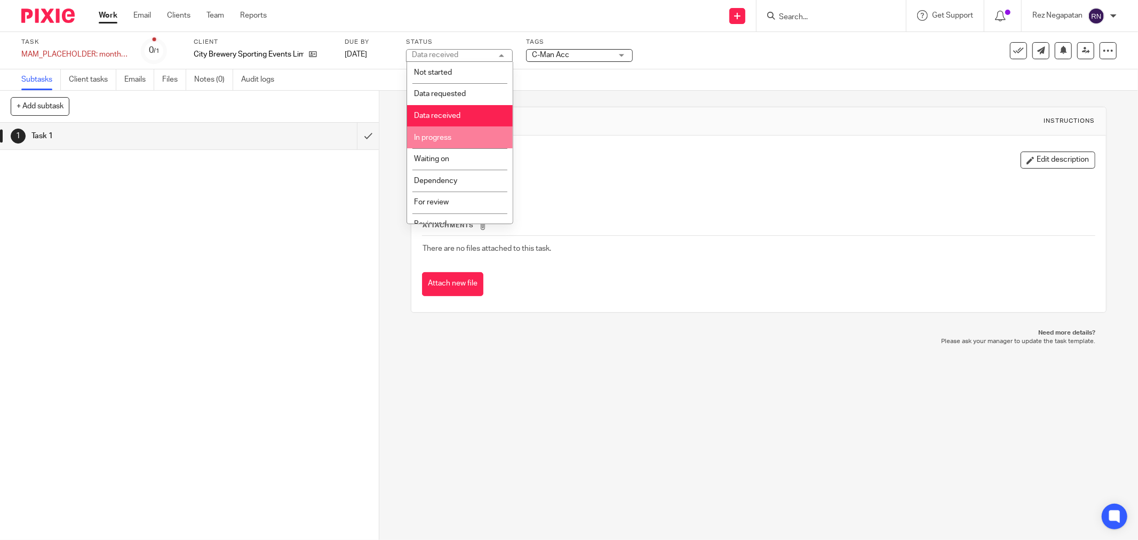
click at [461, 135] on li "In progress" at bounding box center [460, 137] width 106 height 22
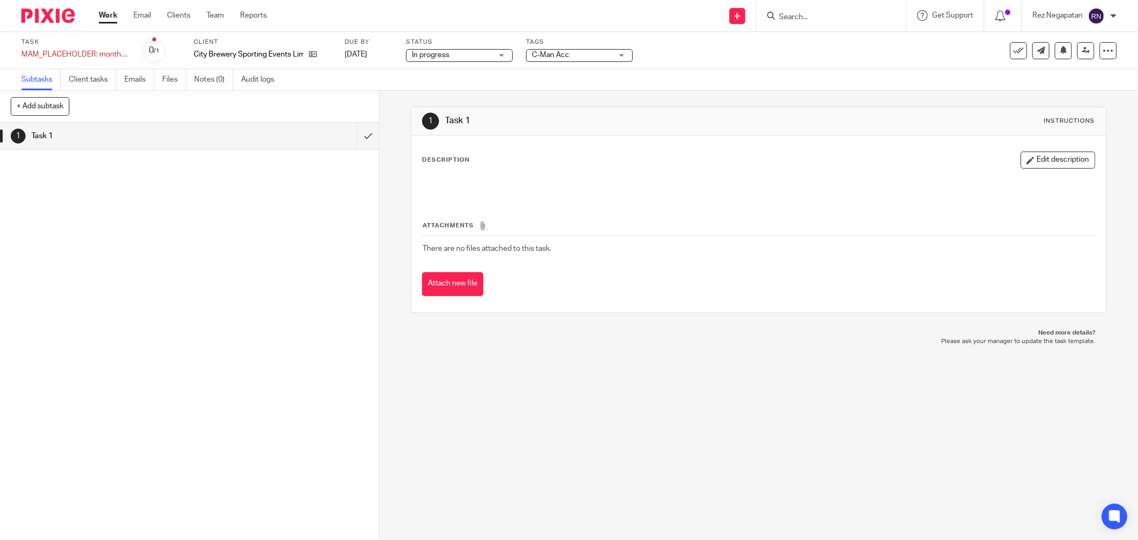
click at [498, 392] on div "1 Task 1 Instructions Description Edit description Attachments There are no fil…" at bounding box center [758, 315] width 759 height 449
click at [146, 284] on div "1 Task 1" at bounding box center [189, 331] width 379 height 417
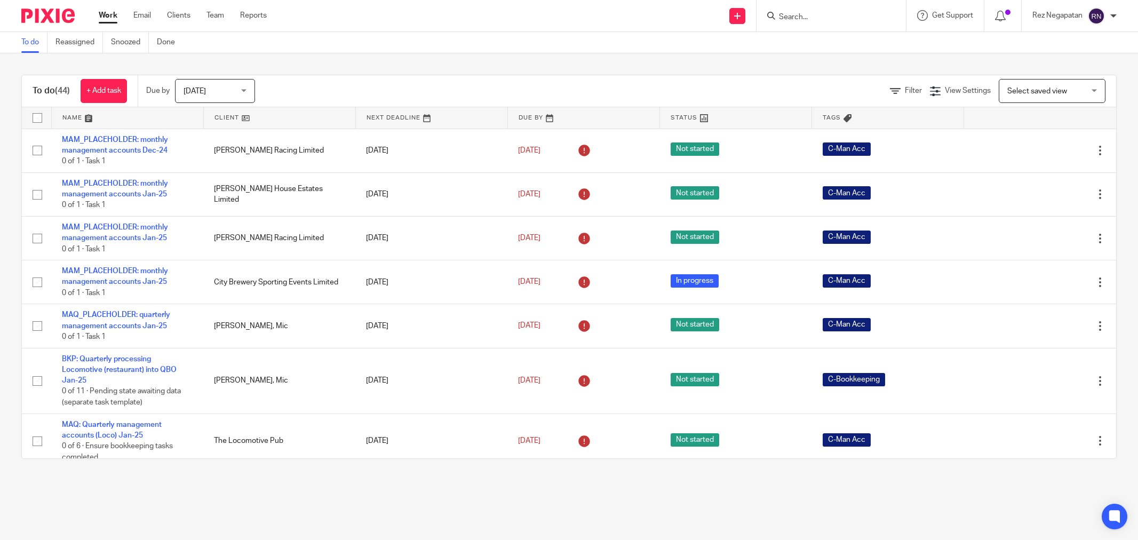
click at [240, 91] on span "[DATE]" at bounding box center [211, 90] width 57 height 22
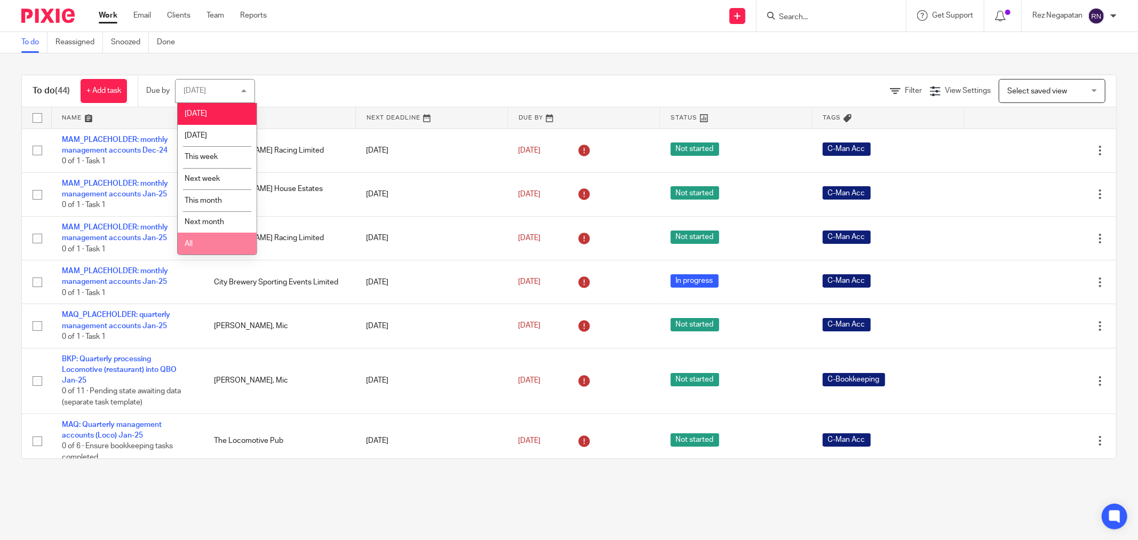
click at [198, 254] on li "All" at bounding box center [217, 244] width 79 height 22
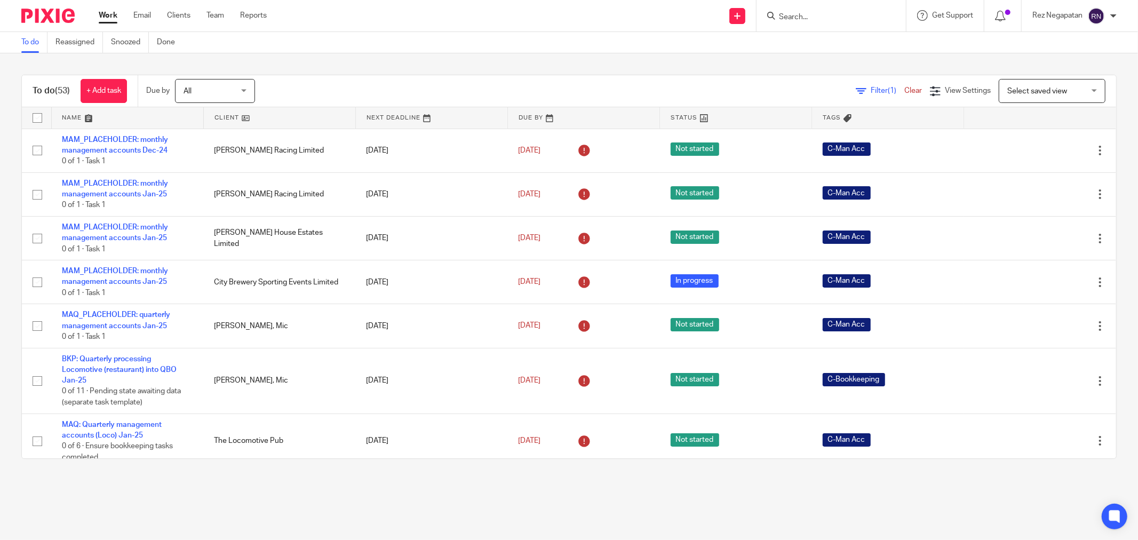
click at [811, 6] on div at bounding box center [830, 15] width 149 height 31
click at [813, 15] on input "Search" at bounding box center [826, 18] width 96 height 10
type input "FALDO"
click at [844, 46] on link at bounding box center [873, 46] width 195 height 25
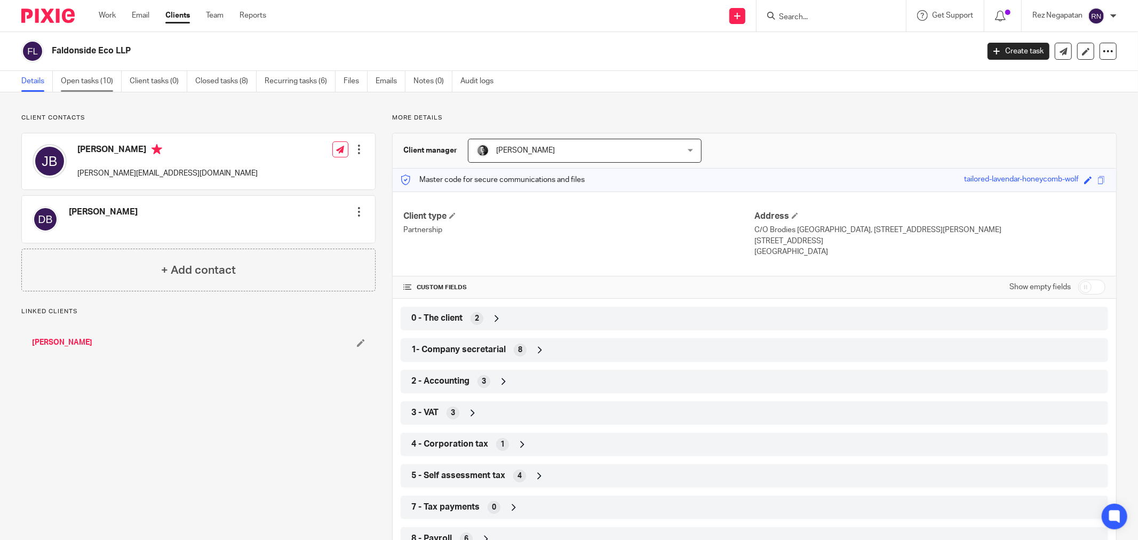
click at [81, 77] on link "Open tasks (10)" at bounding box center [91, 81] width 61 height 21
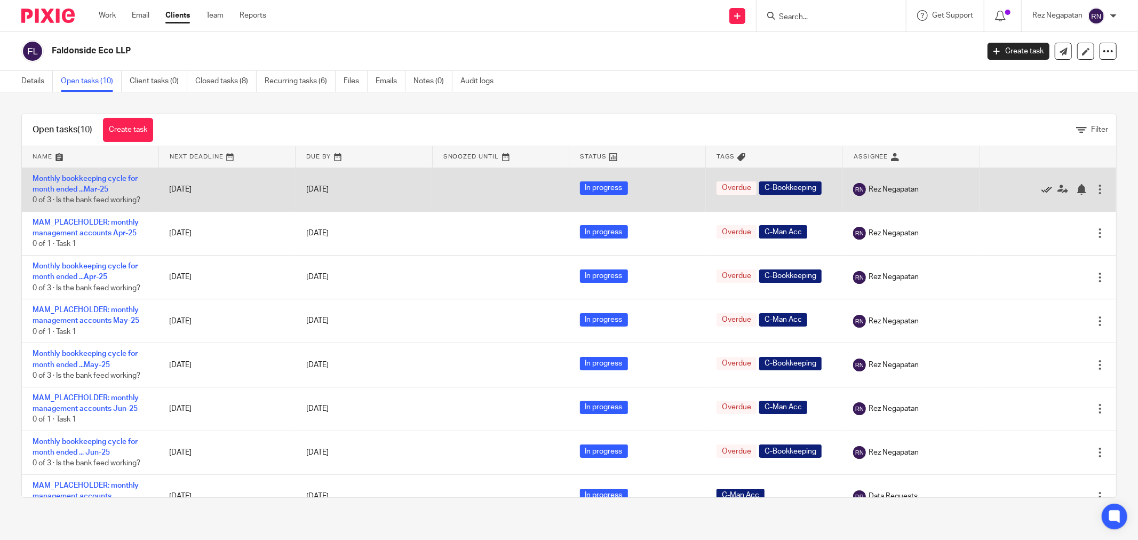
click at [1041, 189] on icon at bounding box center [1046, 189] width 11 height 11
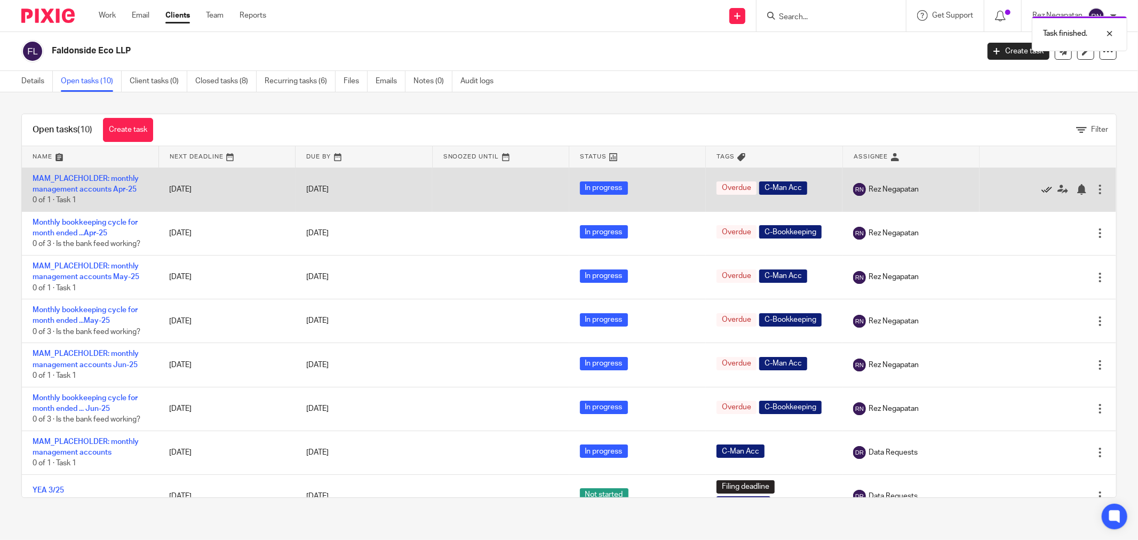
click at [1041, 189] on icon at bounding box center [1046, 189] width 11 height 11
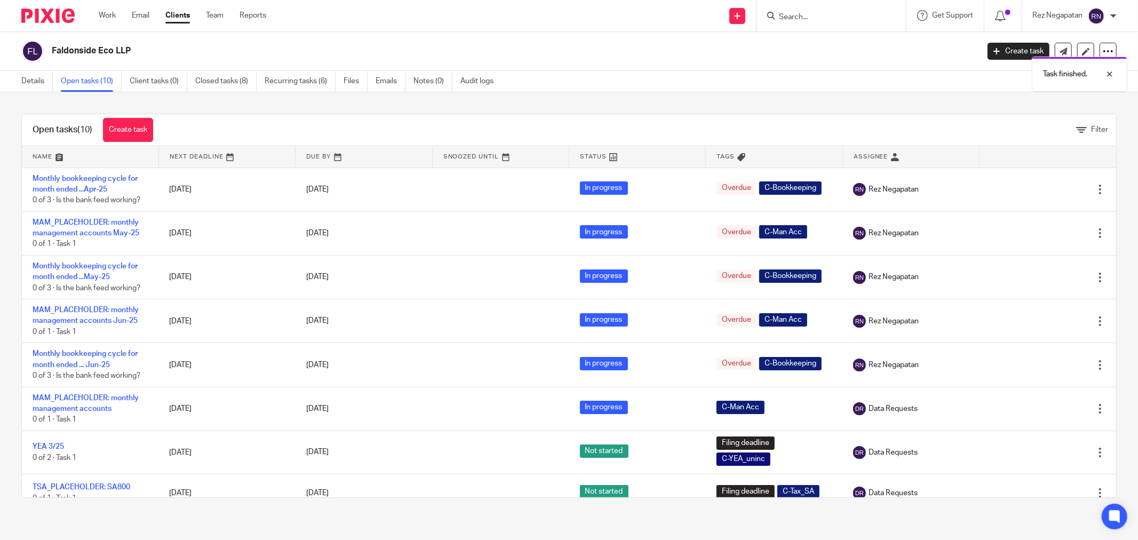
click at [1041, 189] on icon at bounding box center [1046, 189] width 11 height 11
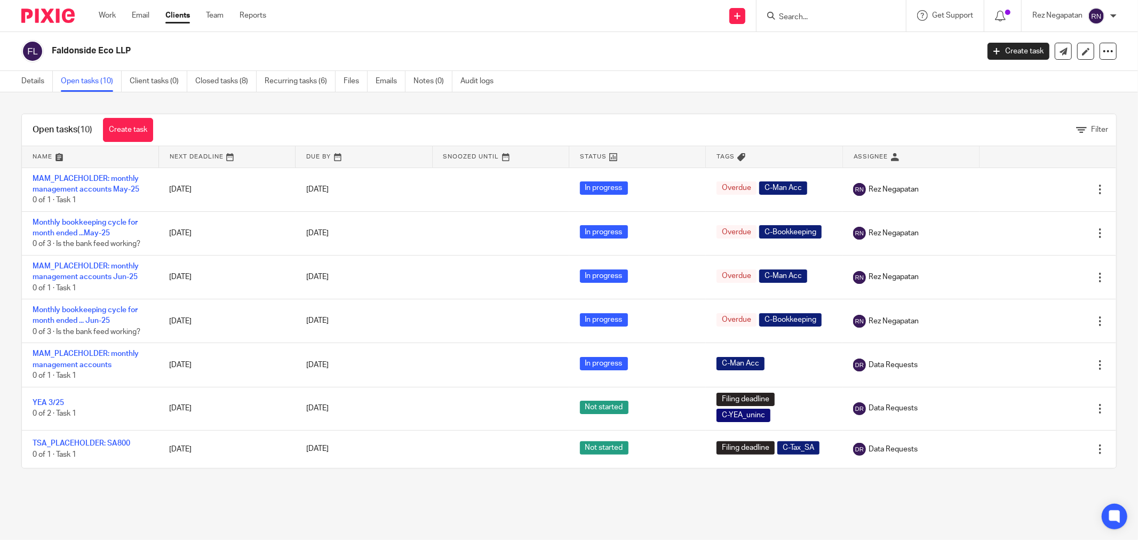
click at [827, 52] on div "Faldonside Eco LLP" at bounding box center [512, 50] width 920 height 11
click at [826, 62] on div "Faldonside Eco LLP" at bounding box center [496, 51] width 950 height 22
click at [826, 61] on div "Faldonside Eco LLP" at bounding box center [496, 51] width 950 height 22
click at [107, 17] on link "Work" at bounding box center [107, 15] width 17 height 11
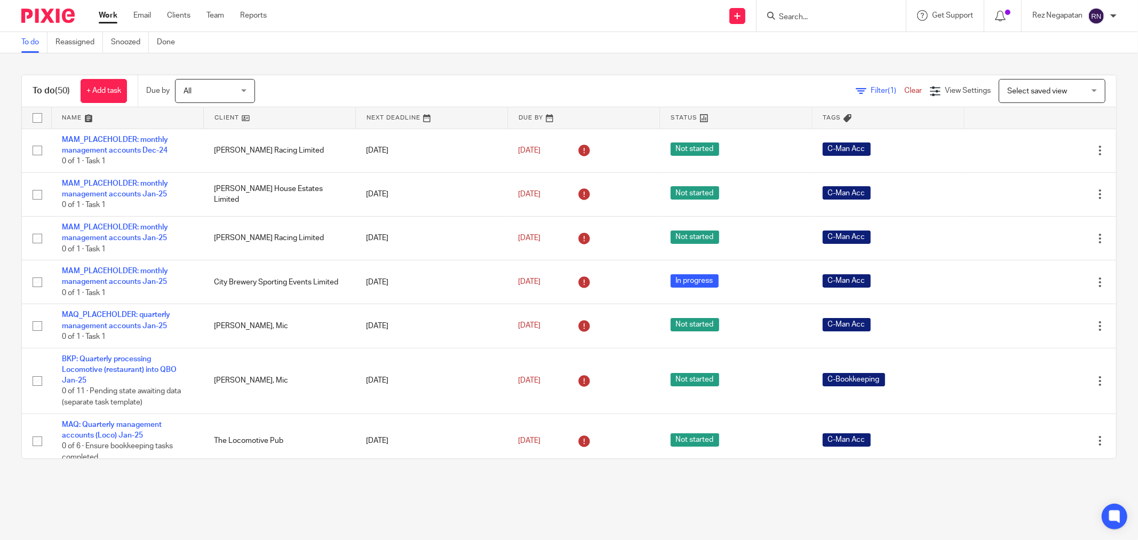
click at [590, 45] on div "To do Reassigned Snoozed Done" at bounding box center [569, 42] width 1138 height 21
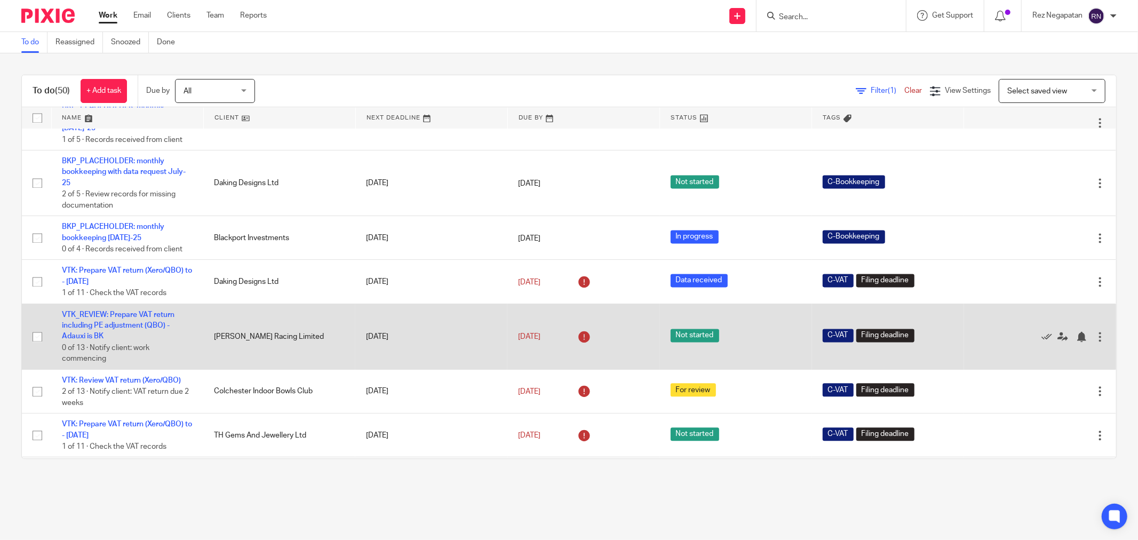
scroll to position [2078, 0]
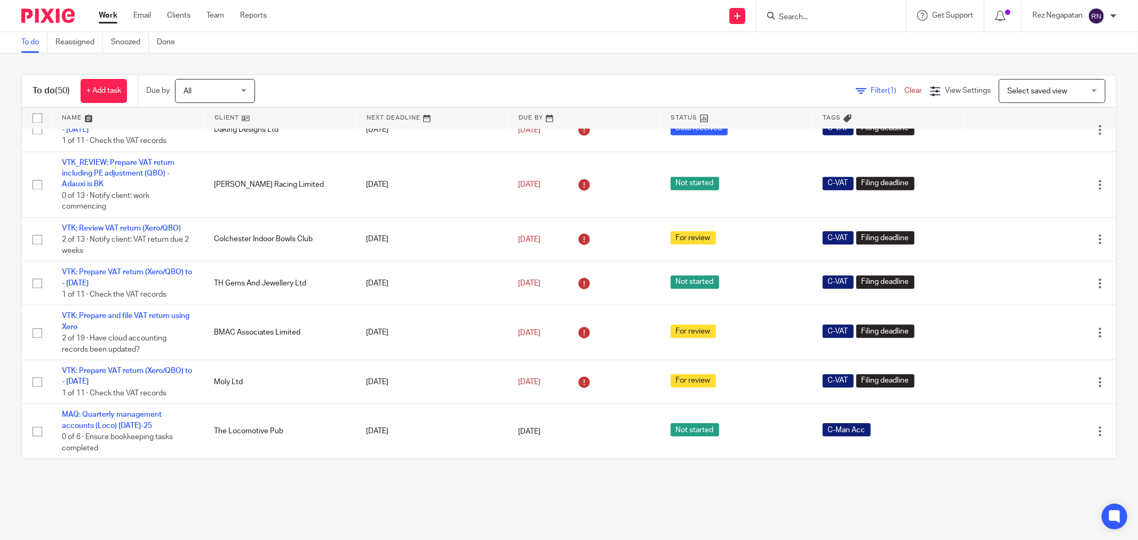
click at [547, 496] on main "To do Reassigned Snoozed Done To do (50) + Add task Due by All All [DATE] [DATE…" at bounding box center [569, 270] width 1138 height 540
click at [861, 52] on div "To do Reassigned Snoozed Done" at bounding box center [569, 42] width 1138 height 21
click at [420, 30] on div "Send new email Create task Add client Get Support Contact via email Check our d…" at bounding box center [710, 15] width 855 height 31
click at [558, 20] on div "Send new email Create task Add client Get Support Contact via email Check our d…" at bounding box center [710, 15] width 855 height 31
click at [439, 46] on div "To do Reassigned Snoozed Done" at bounding box center [569, 42] width 1138 height 21
